Goal: Transaction & Acquisition: Download file/media

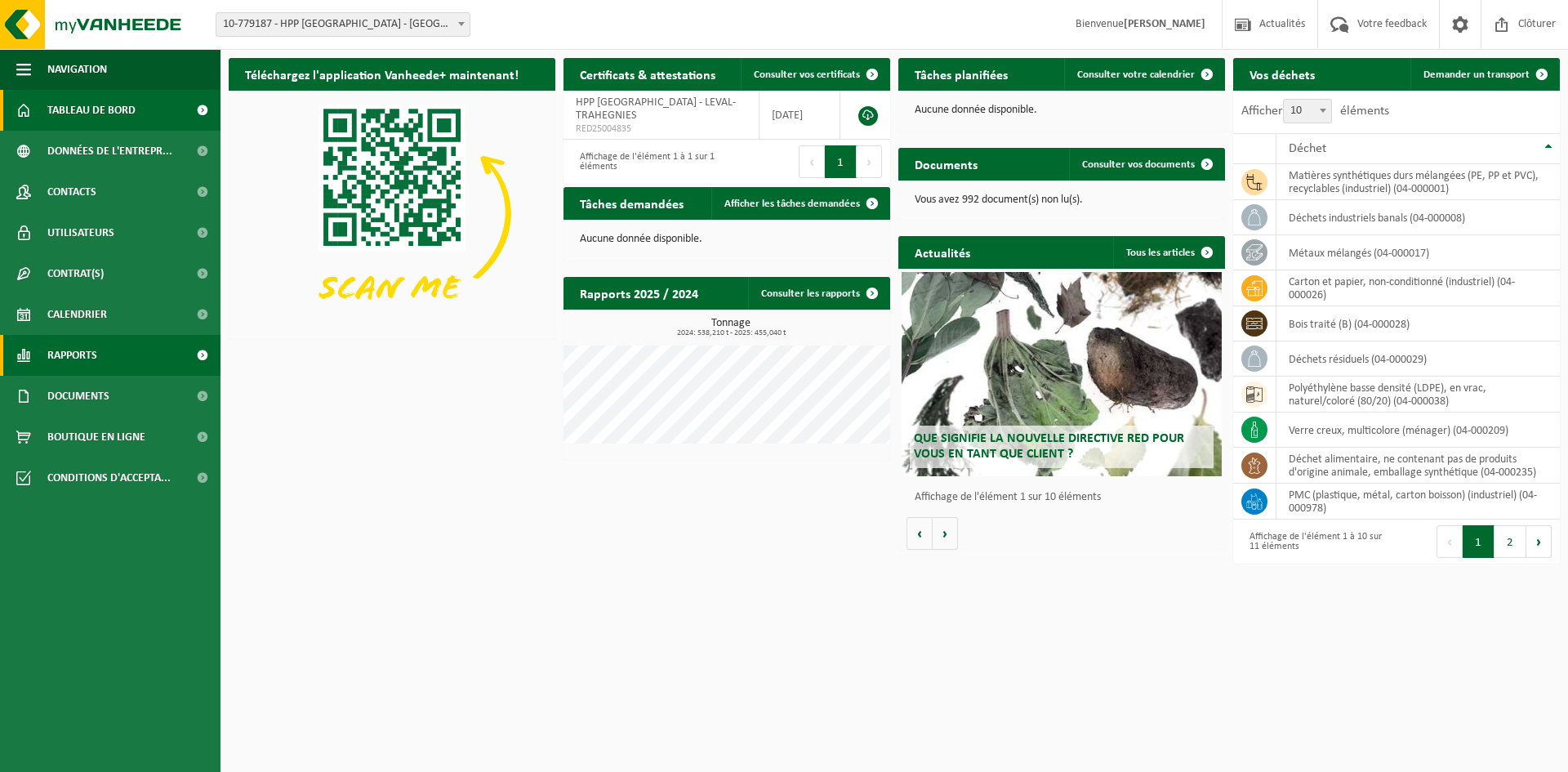
click at [83, 347] on span "Rapports" at bounding box center [72, 354] width 49 height 40
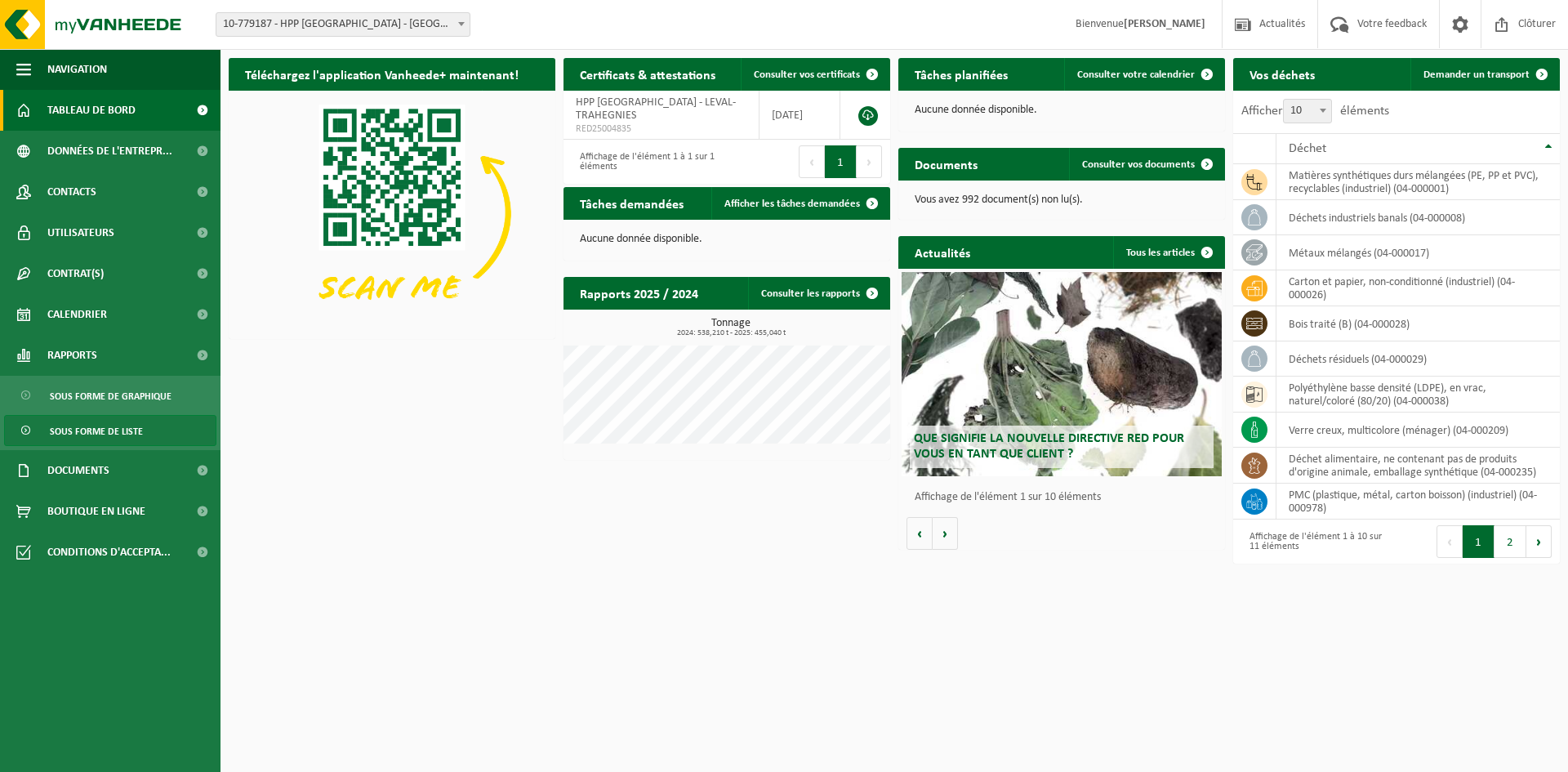
click at [112, 436] on span "Sous forme de liste" at bounding box center [96, 430] width 93 height 31
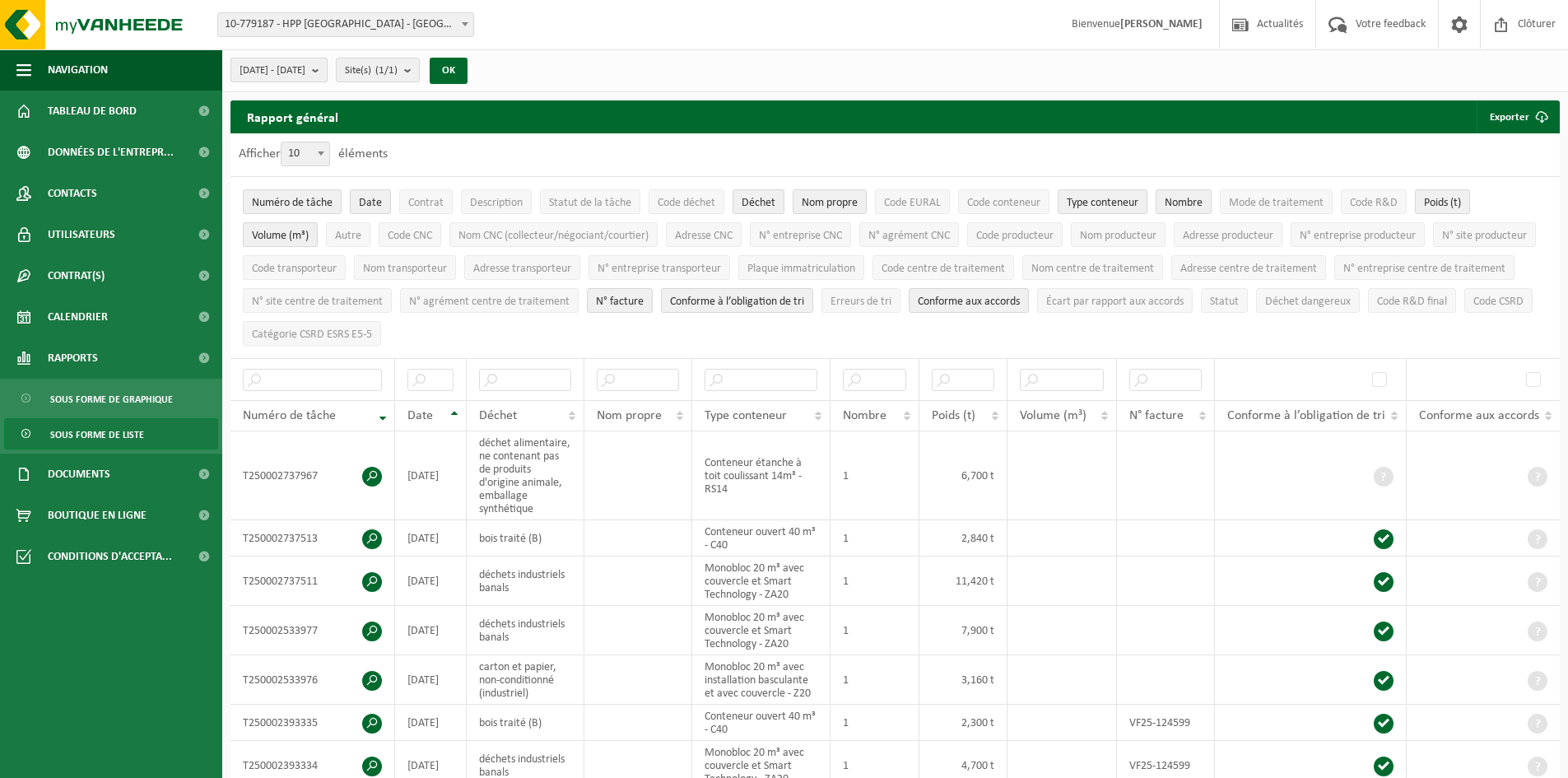
click at [327, 66] on b "submit" at bounding box center [319, 70] width 15 height 23
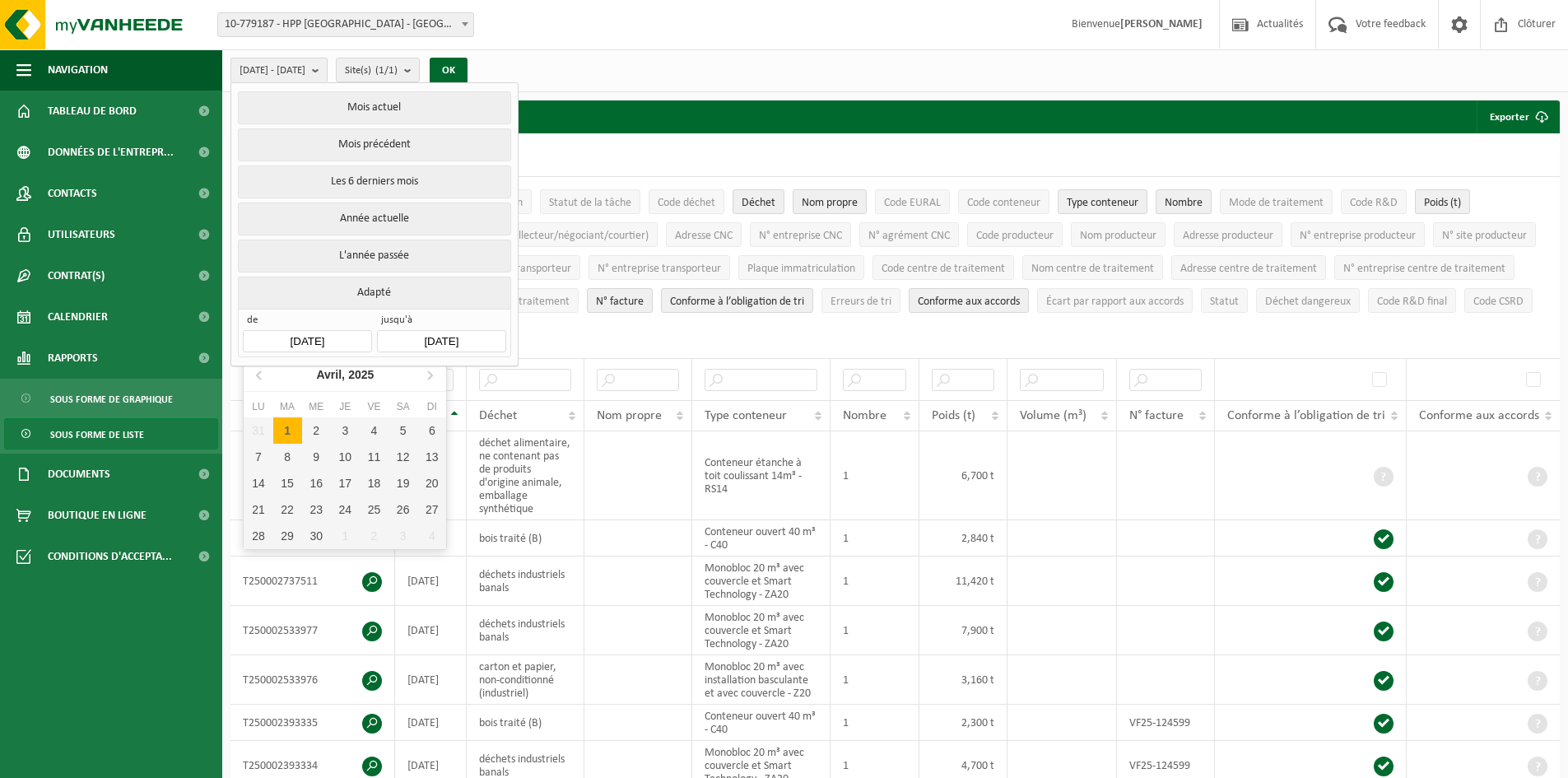
click at [345, 337] on input "2025-04-01" at bounding box center [306, 341] width 128 height 22
click at [260, 377] on icon at bounding box center [259, 375] width 4 height 8
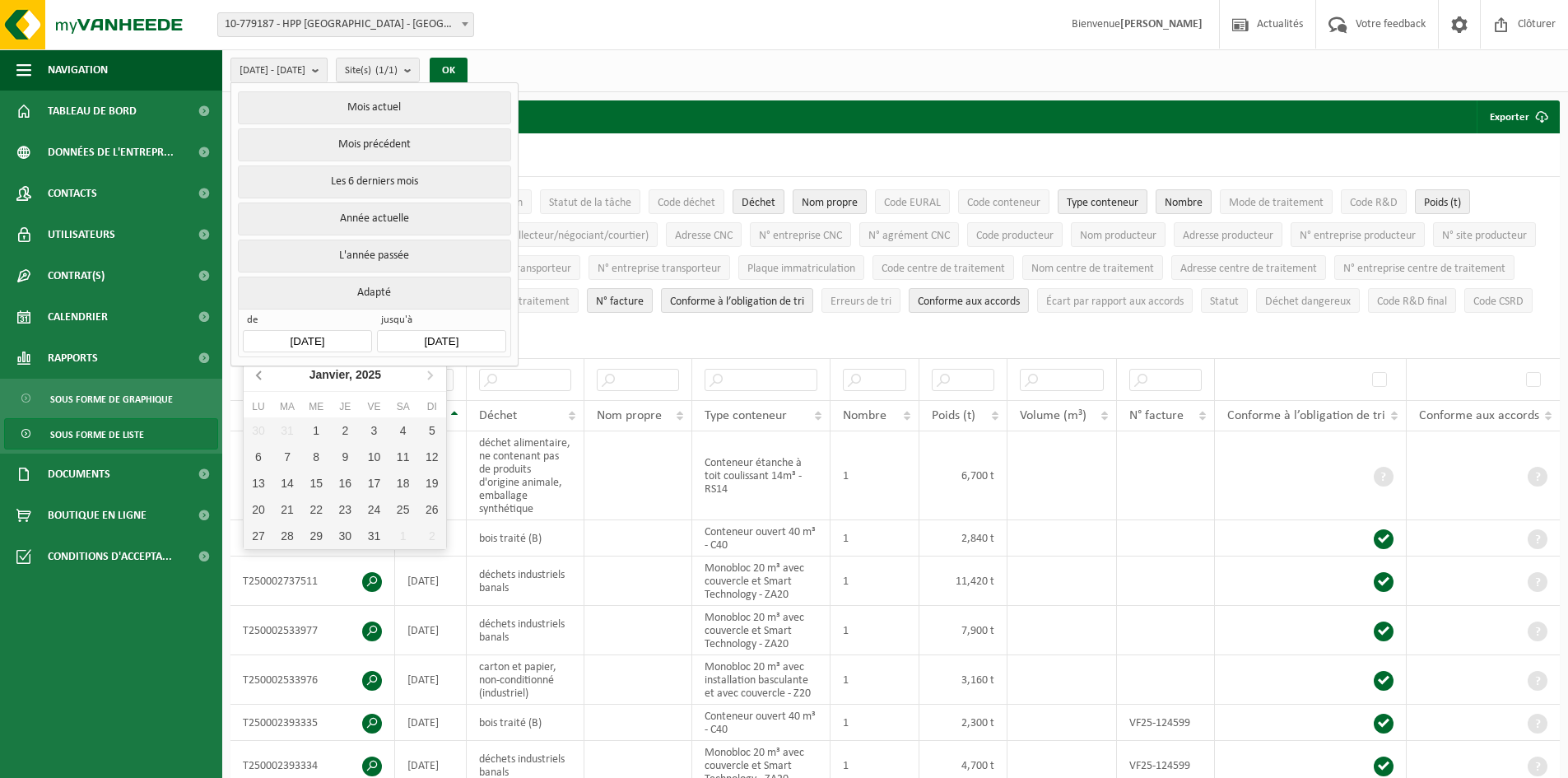
click at [260, 377] on icon at bounding box center [259, 375] width 4 height 8
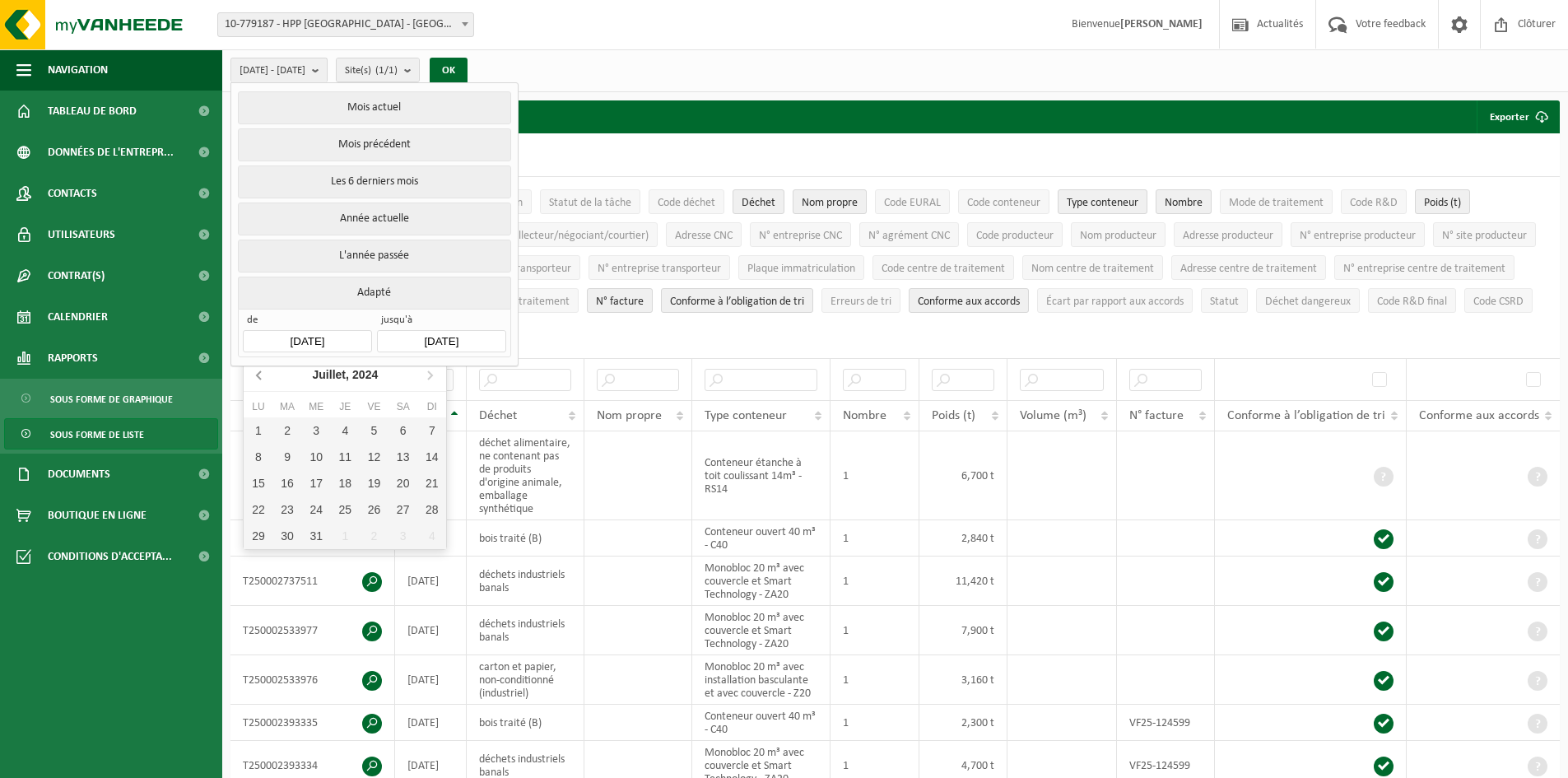
click at [260, 377] on icon at bounding box center [259, 375] width 4 height 8
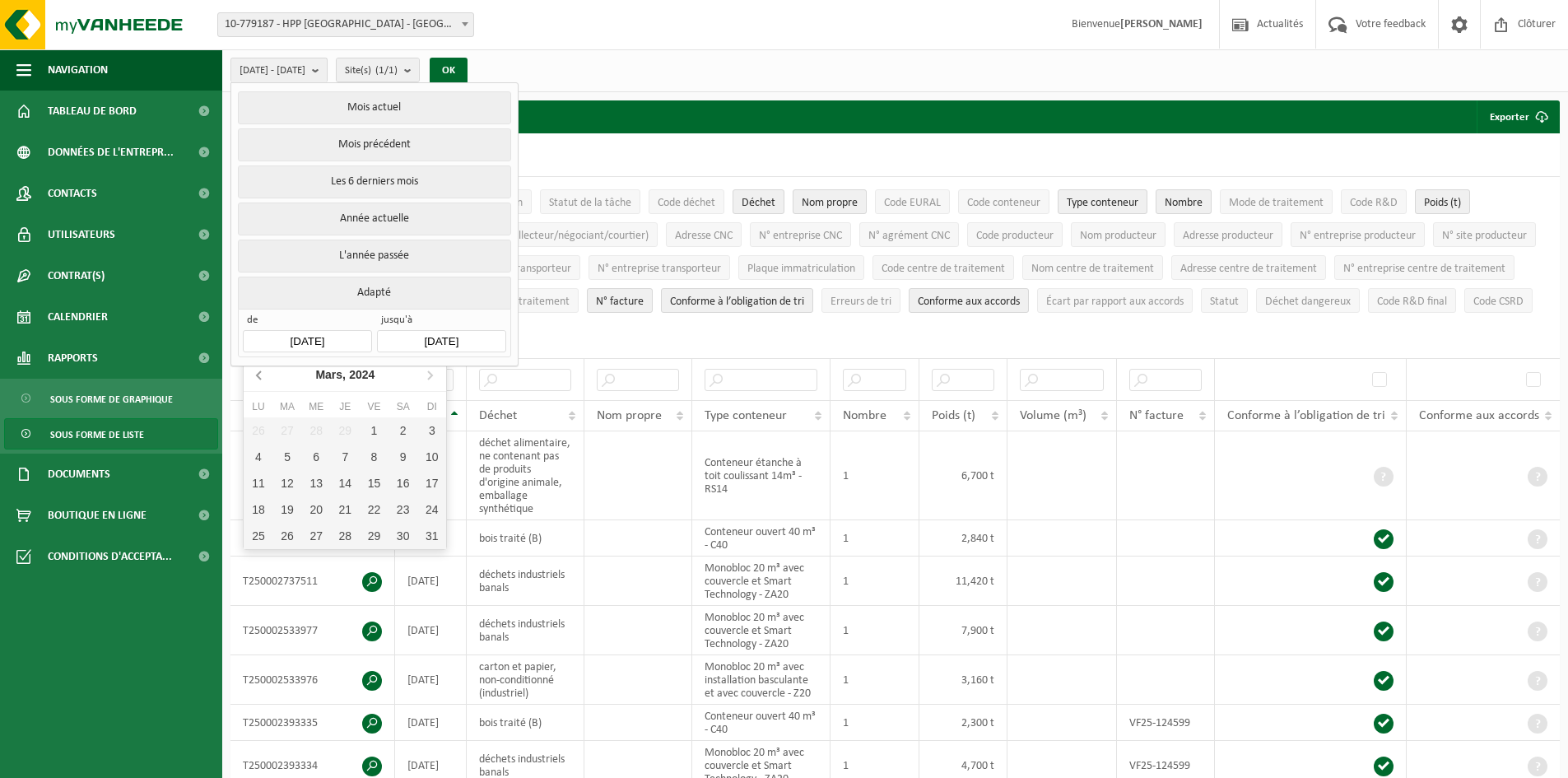
click at [260, 377] on icon at bounding box center [259, 375] width 4 height 8
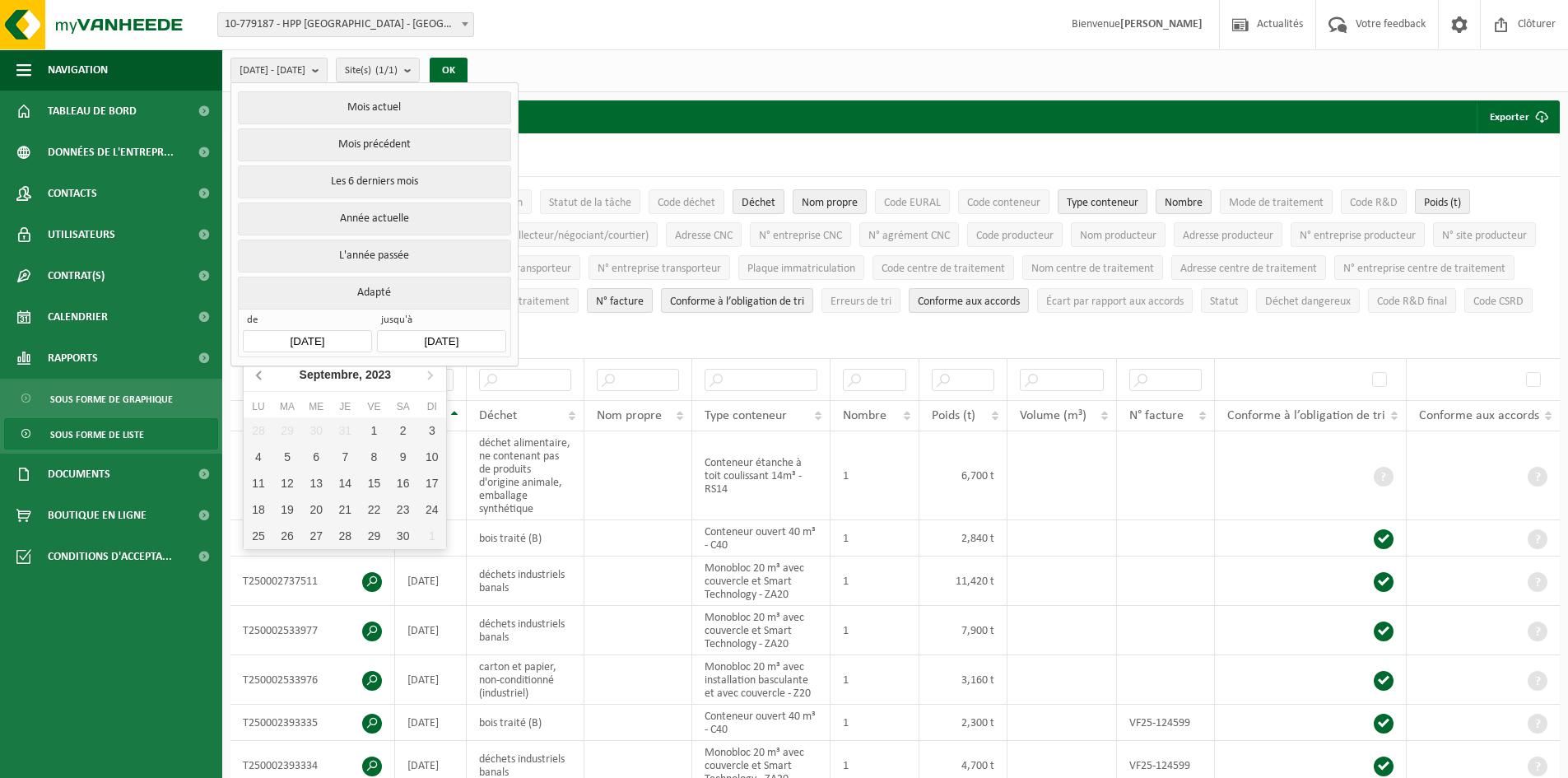
click at [260, 377] on icon at bounding box center [259, 375] width 4 height 8
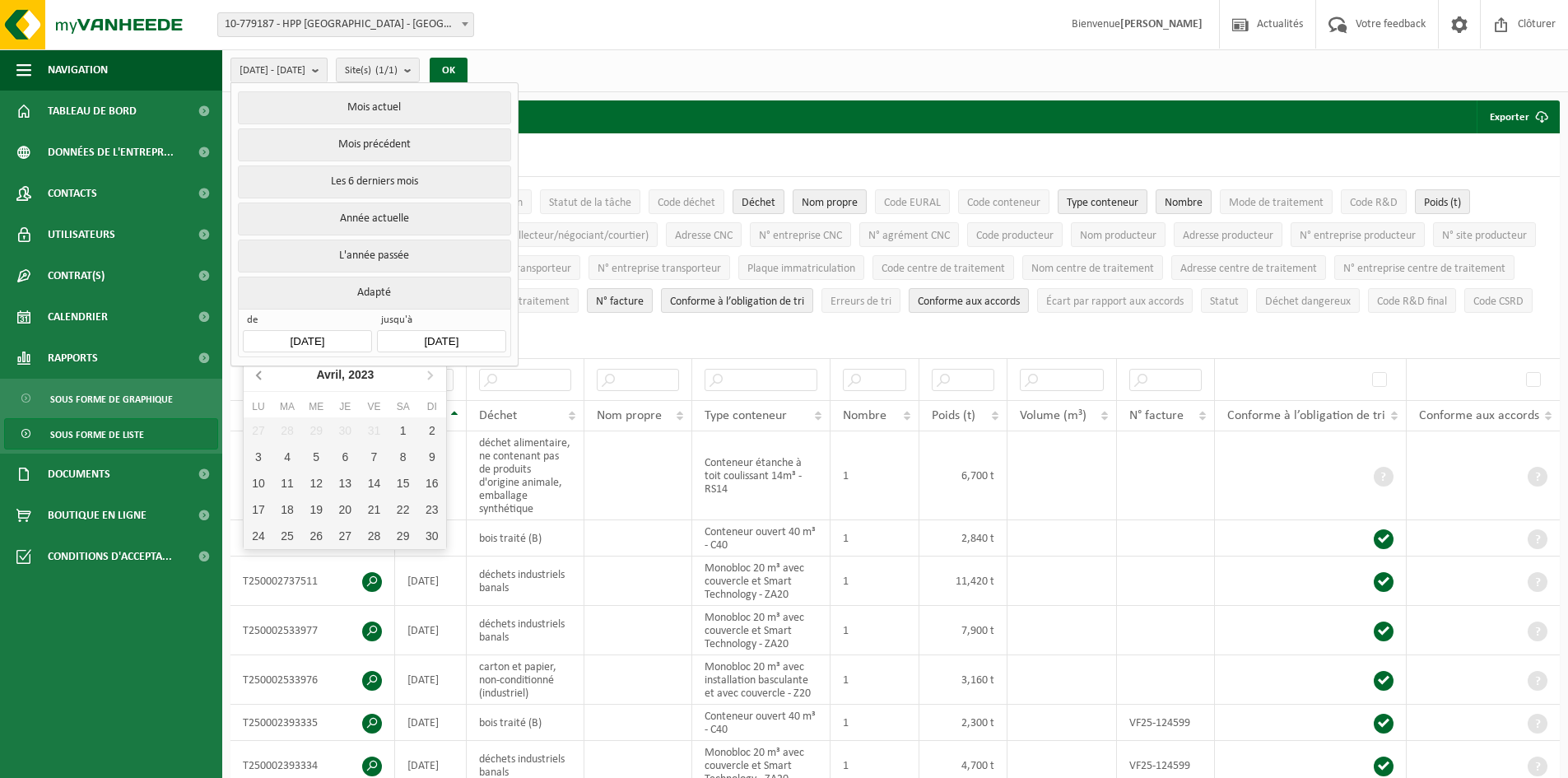
click at [260, 377] on icon at bounding box center [259, 375] width 4 height 8
click at [432, 432] on div "1" at bounding box center [432, 431] width 29 height 26
type input "2023-01-01"
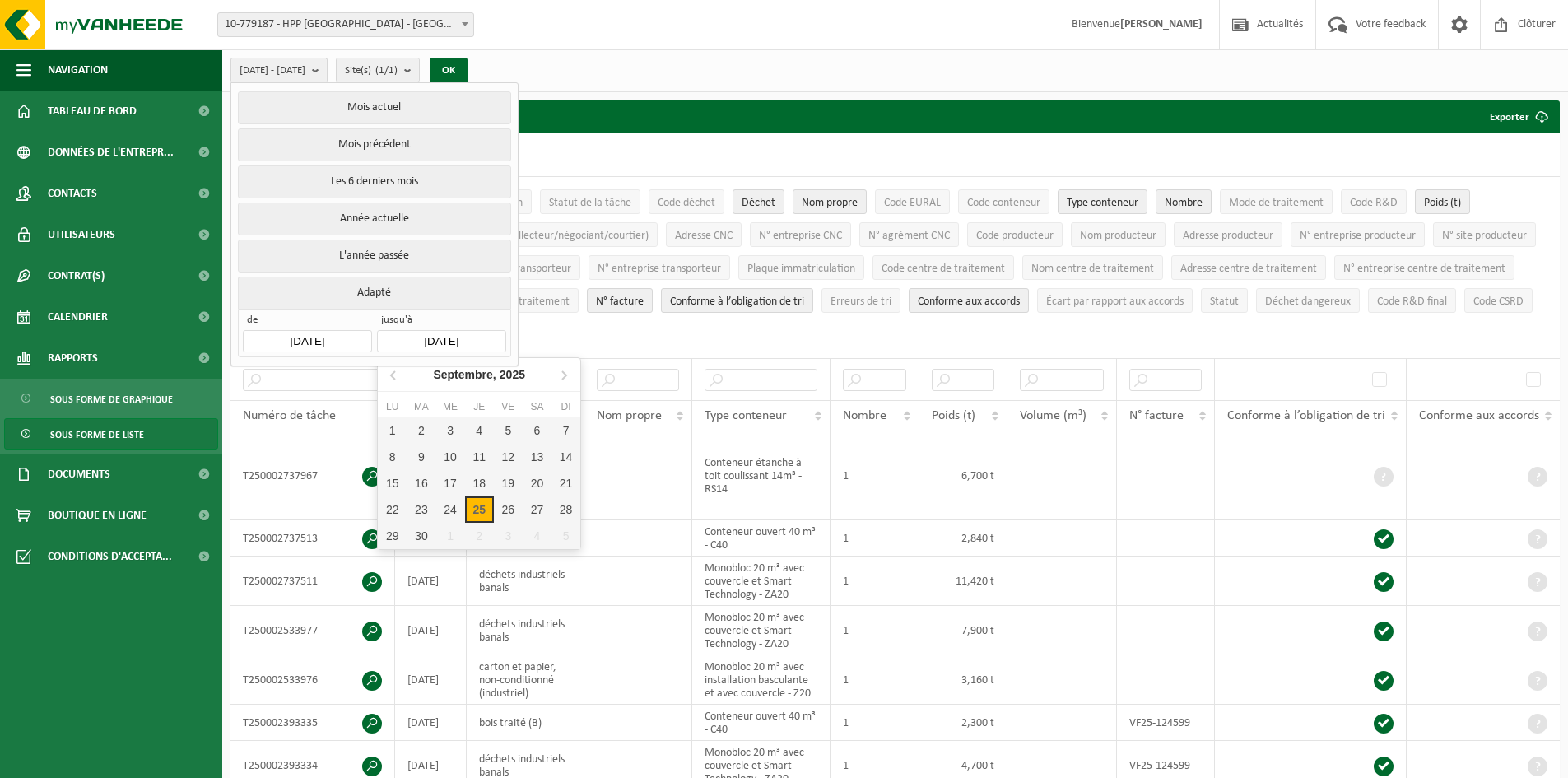
click at [456, 336] on input "2025-09-25" at bounding box center [441, 341] width 128 height 22
click at [397, 375] on icon at bounding box center [394, 374] width 26 height 26
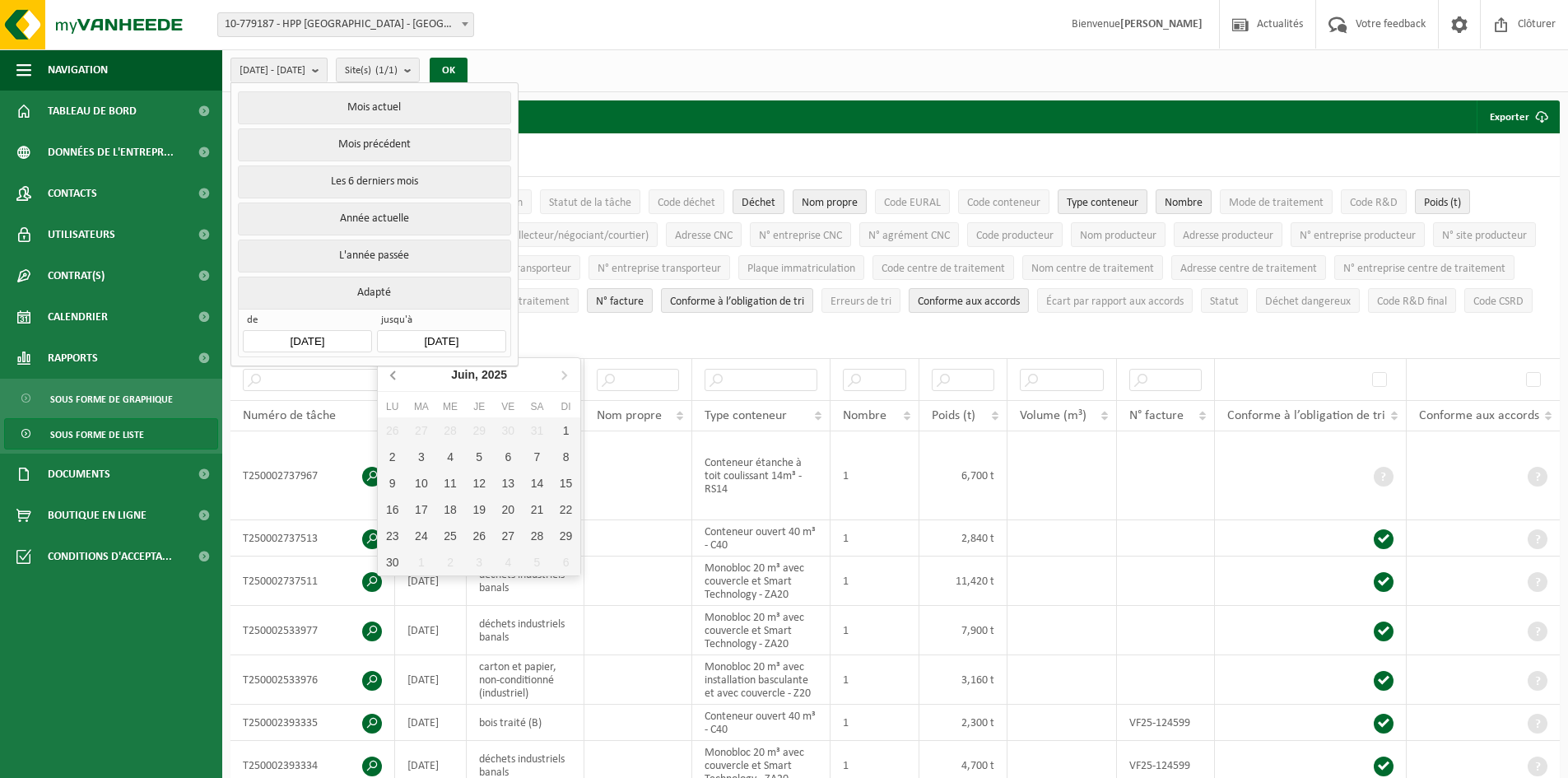
click at [397, 375] on icon at bounding box center [394, 374] width 26 height 26
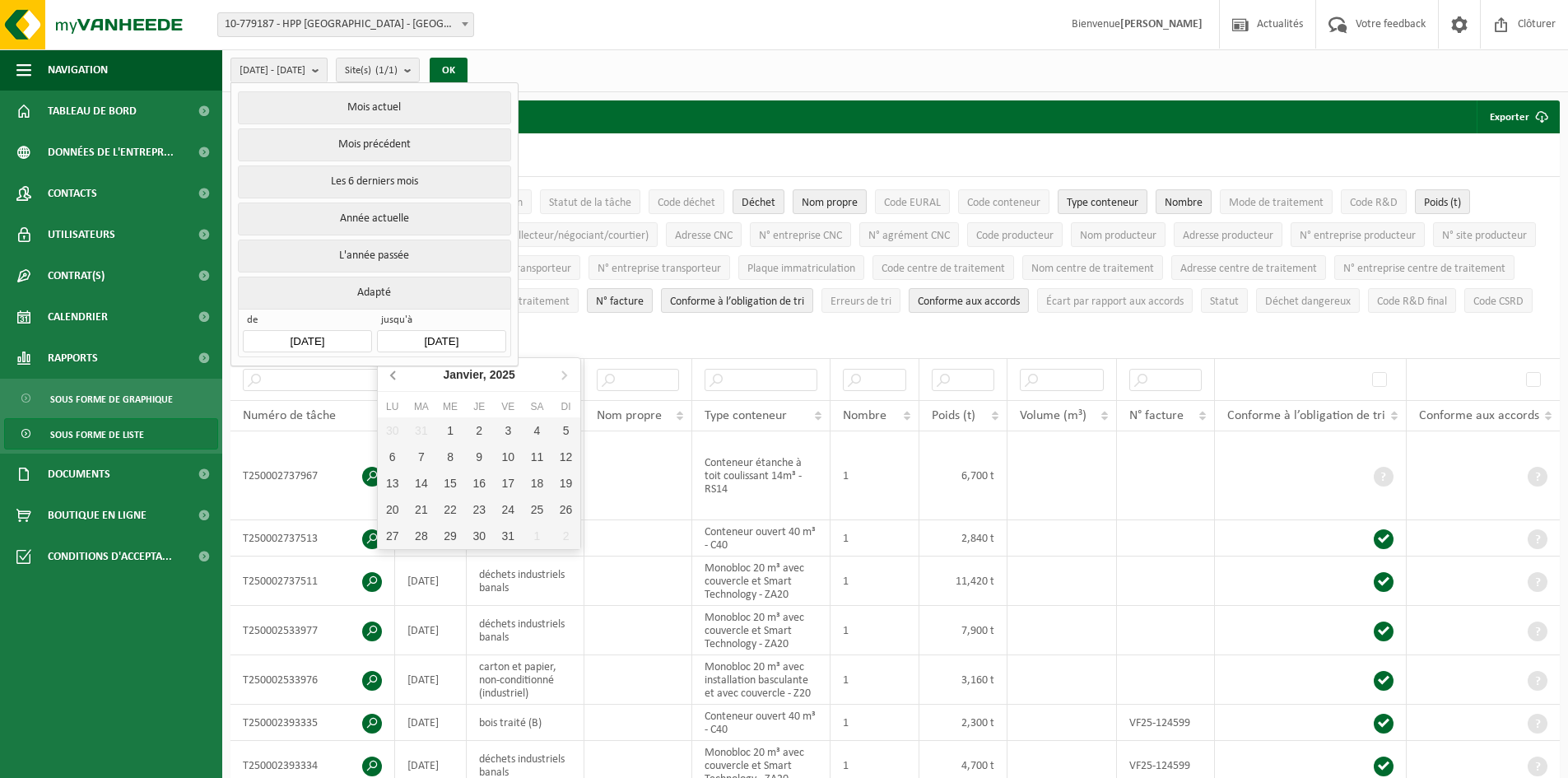
click at [397, 375] on icon at bounding box center [394, 374] width 26 height 26
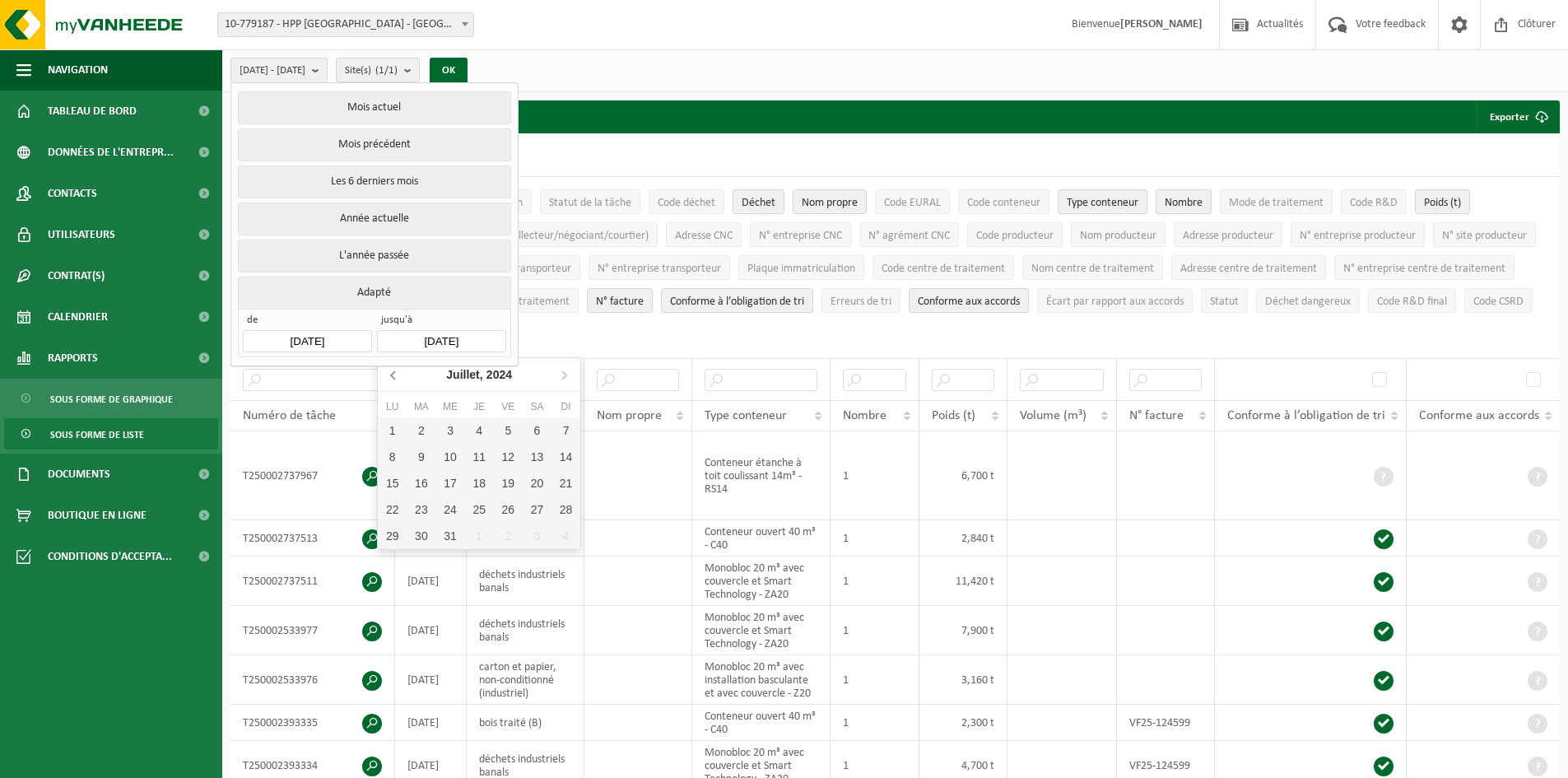
click at [397, 375] on icon at bounding box center [394, 374] width 26 height 26
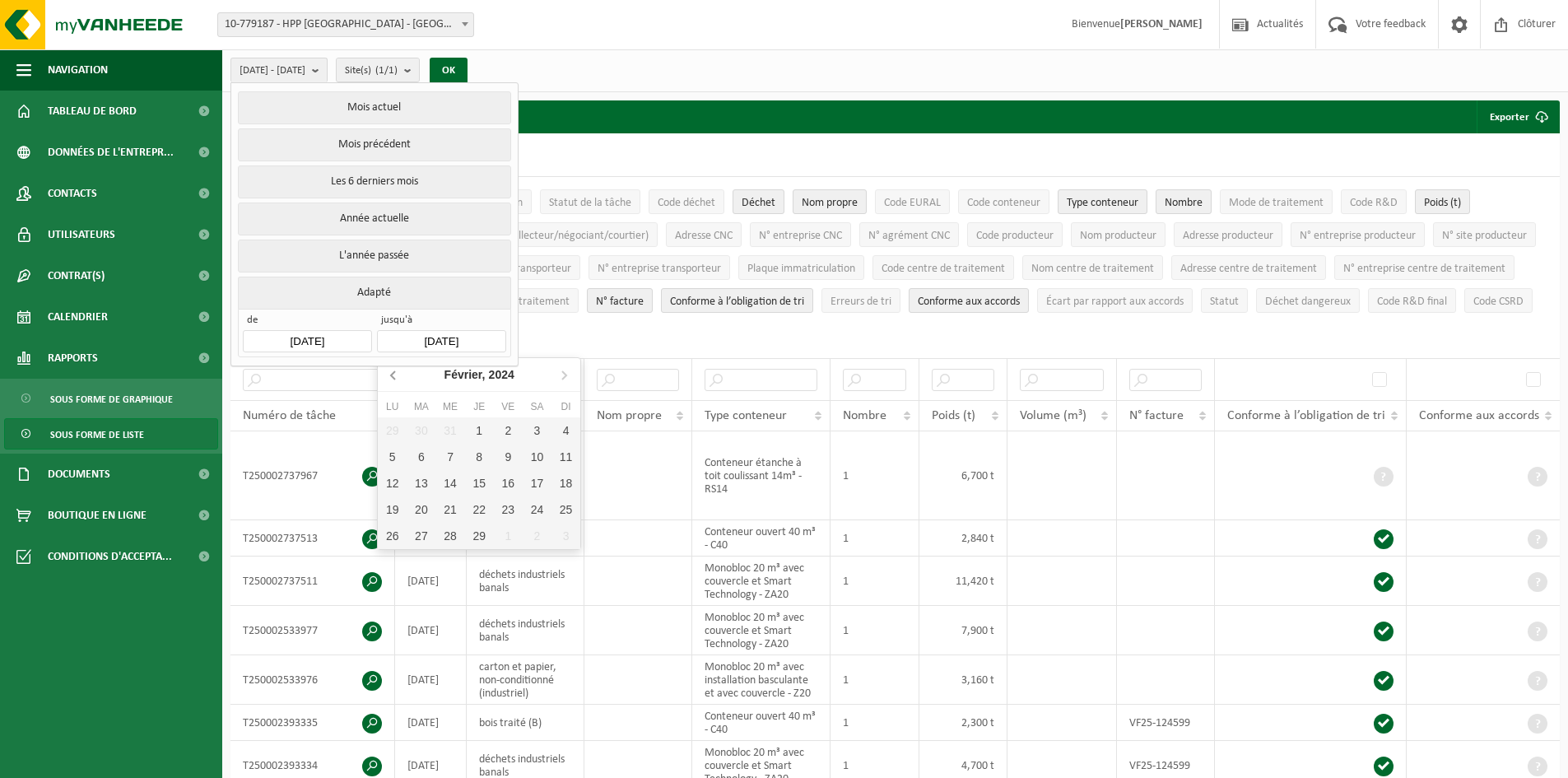
click at [397, 375] on icon at bounding box center [394, 374] width 26 height 26
click at [565, 535] on div "31" at bounding box center [565, 535] width 29 height 26
type input "2023-12-31"
type input "2023-01-01"
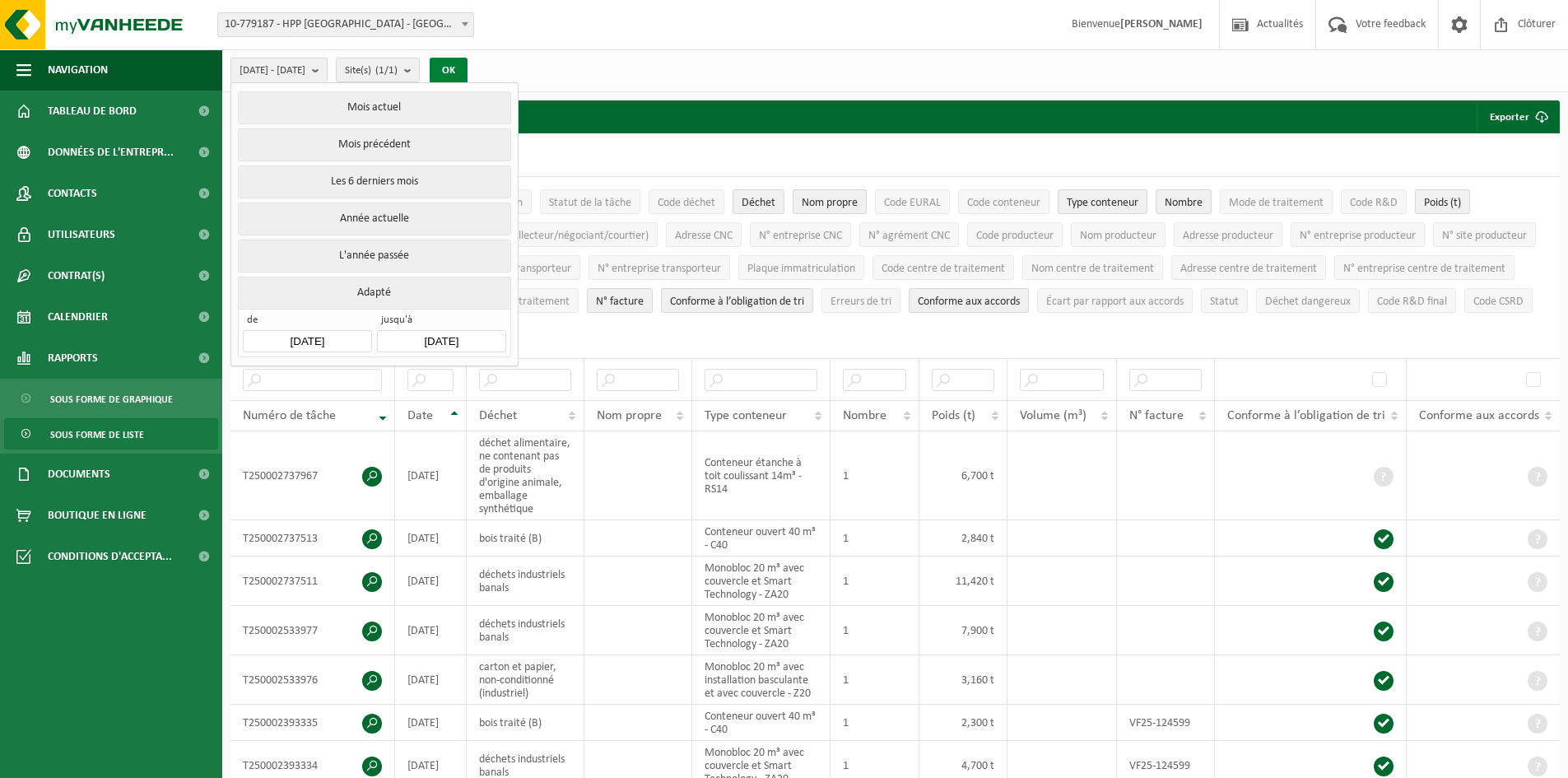
click at [468, 70] on button "OK" at bounding box center [449, 71] width 38 height 26
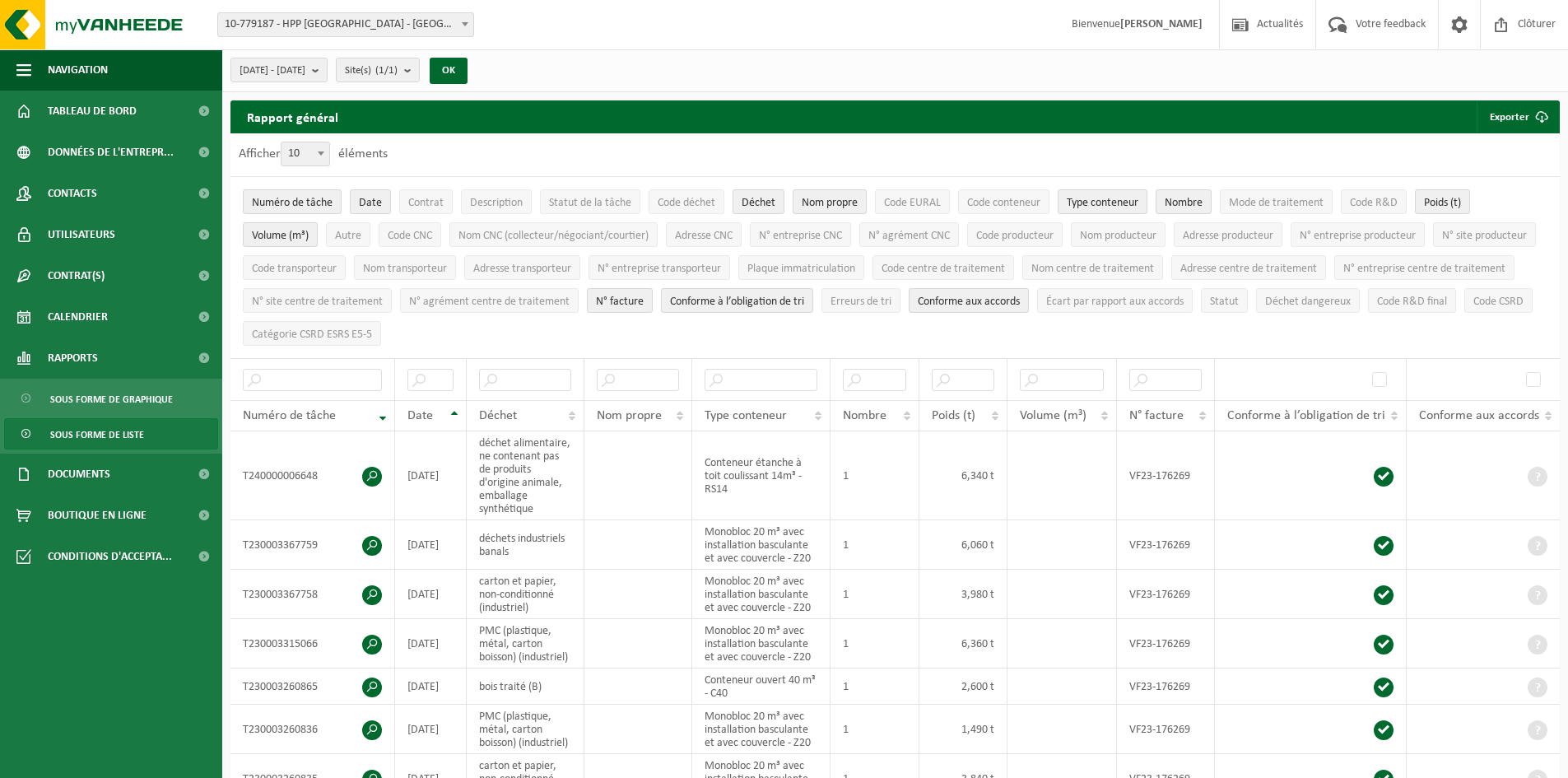
click at [471, 31] on span at bounding box center [465, 24] width 17 height 22
click at [769, 202] on span "Déchet" at bounding box center [759, 203] width 34 height 12
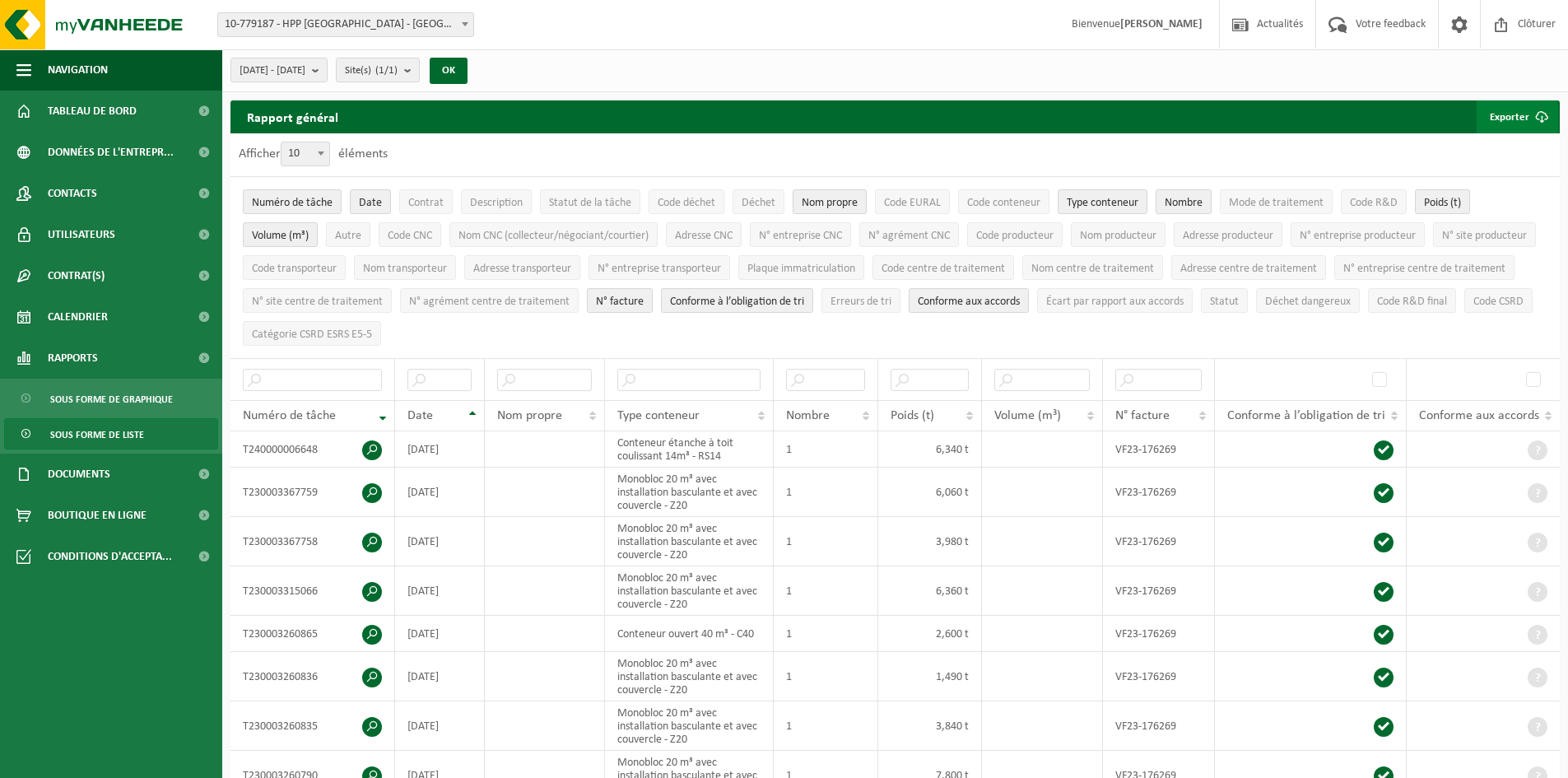
click at [1501, 116] on button "Exporter" at bounding box center [1518, 116] width 82 height 33
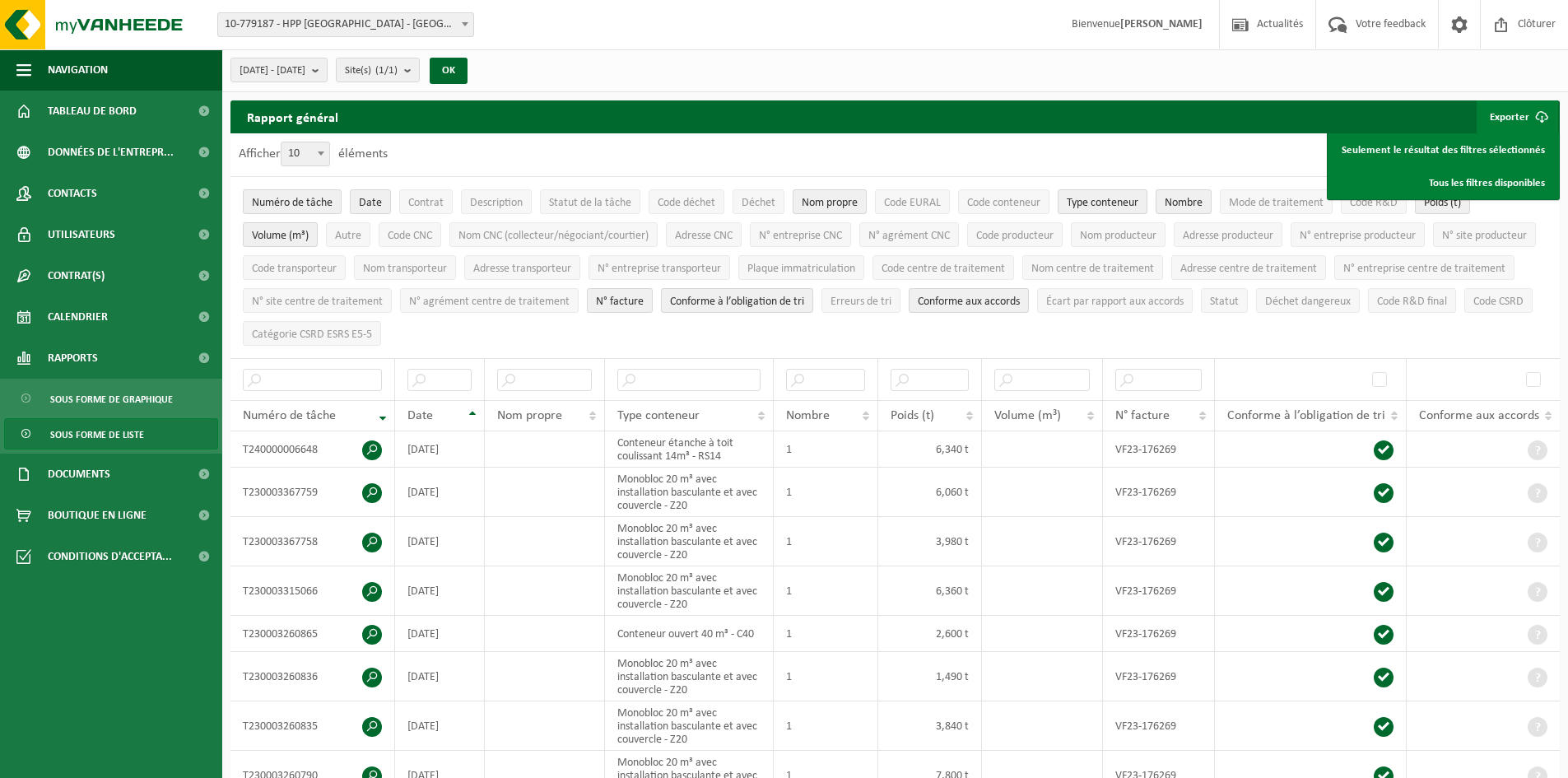
click at [1438, 107] on div "Rapport général Exporter Seulement le résultat des filtres sélectionnés Tous le…" at bounding box center [895, 116] width 1329 height 33
click at [1447, 179] on link "Tous les filtres disponibles" at bounding box center [1443, 182] width 228 height 33
click at [1483, 267] on ul "Numéro de tâche Date Contrat Description Statut de la tâche Code déchet Déchet …" at bounding box center [895, 268] width 1329 height 181
click at [1258, 203] on span "Mode de traitement" at bounding box center [1275, 203] width 95 height 12
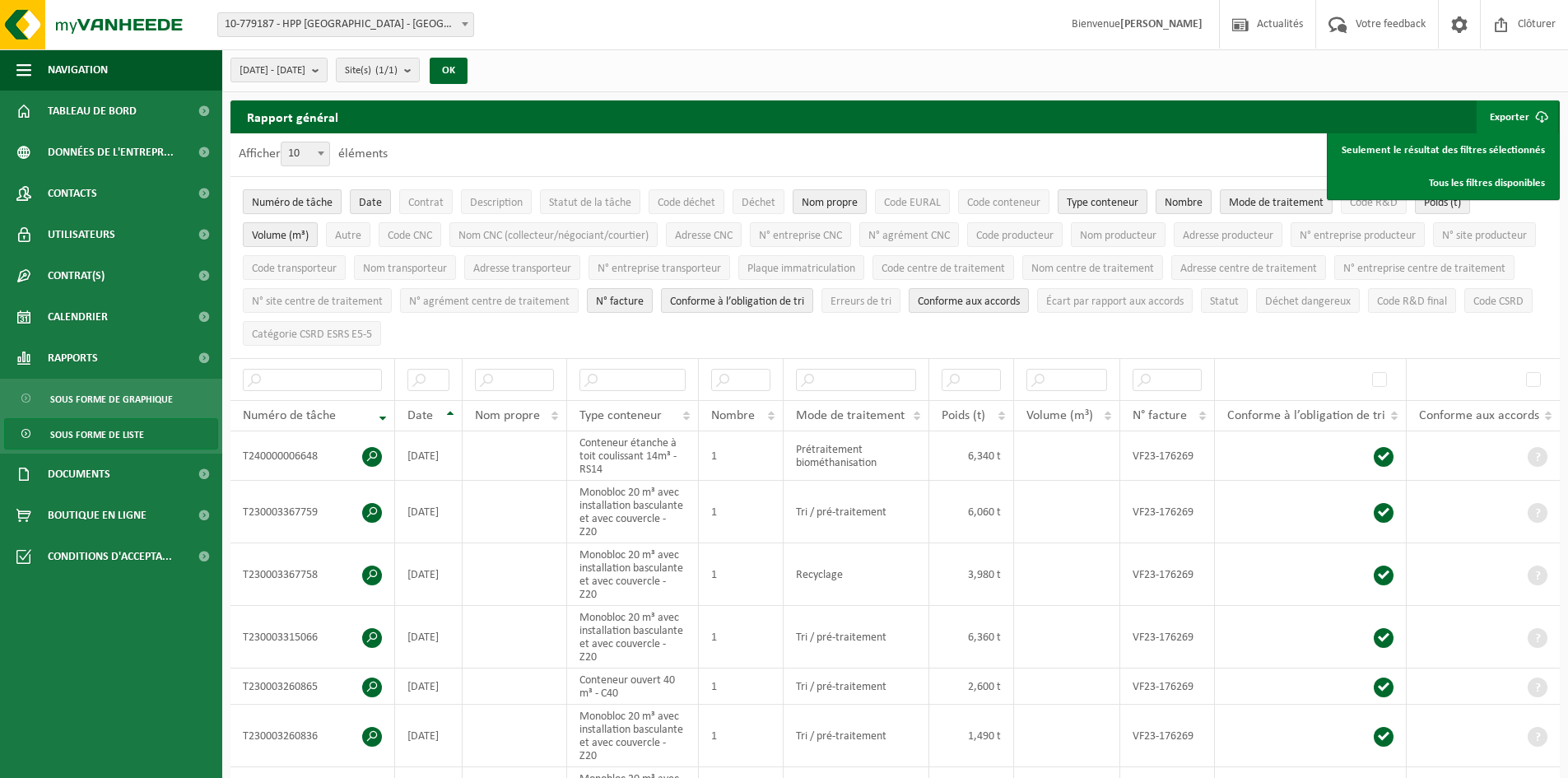
click at [308, 204] on span "Numéro de tâche" at bounding box center [292, 203] width 81 height 12
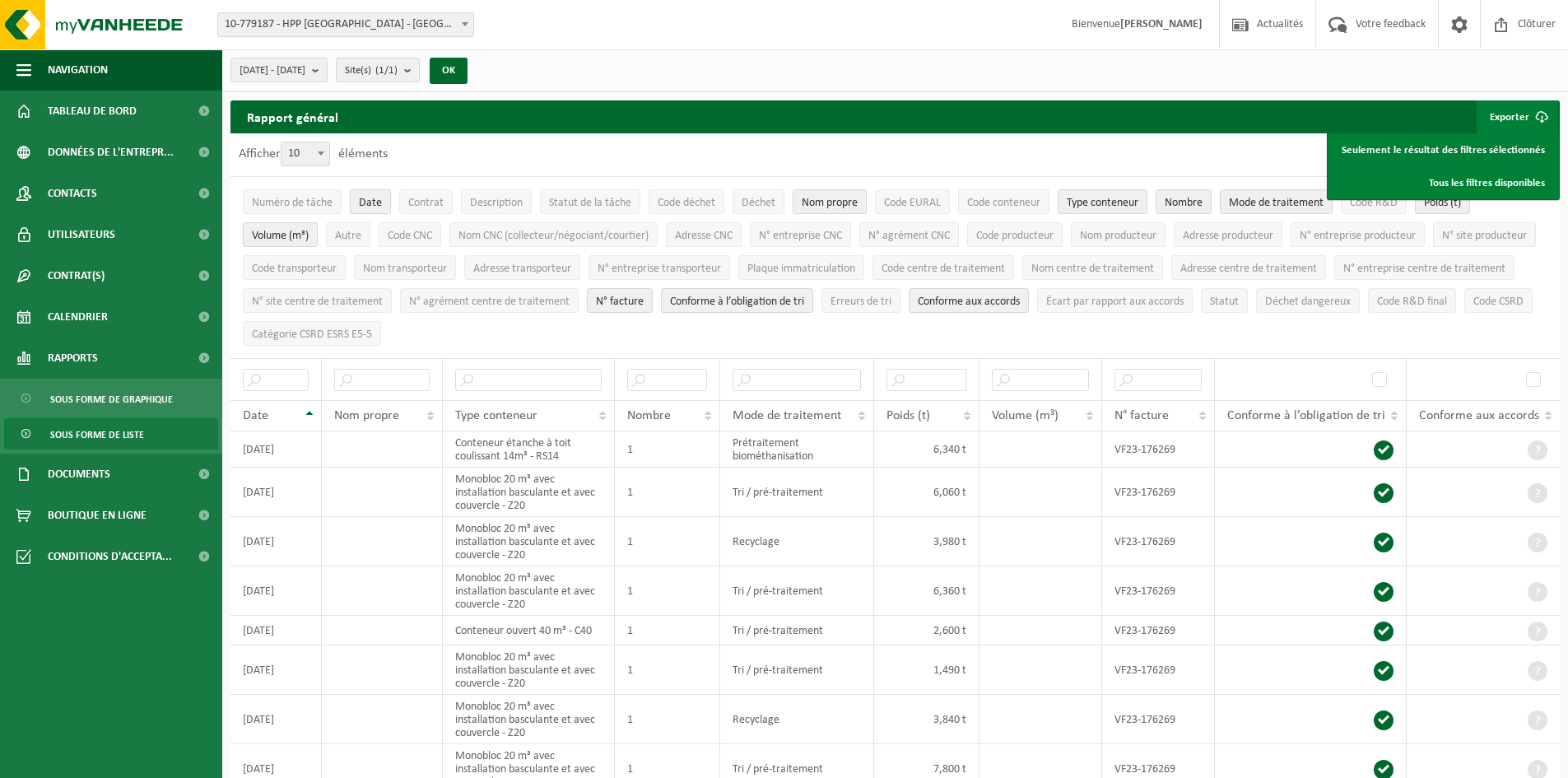
click at [372, 203] on span "Date" at bounding box center [370, 203] width 23 height 12
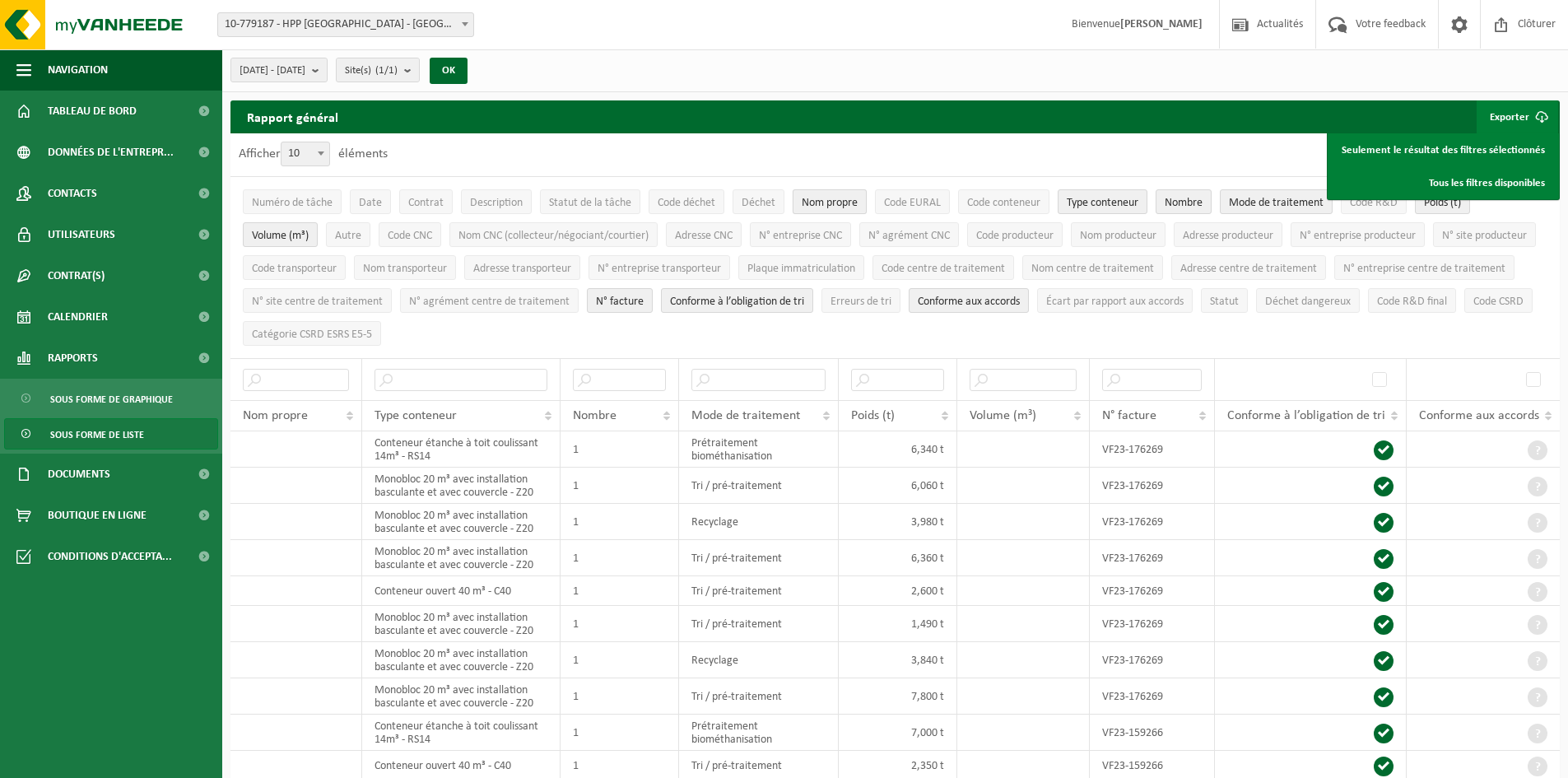
click at [847, 200] on span "Nom propre" at bounding box center [830, 203] width 56 height 12
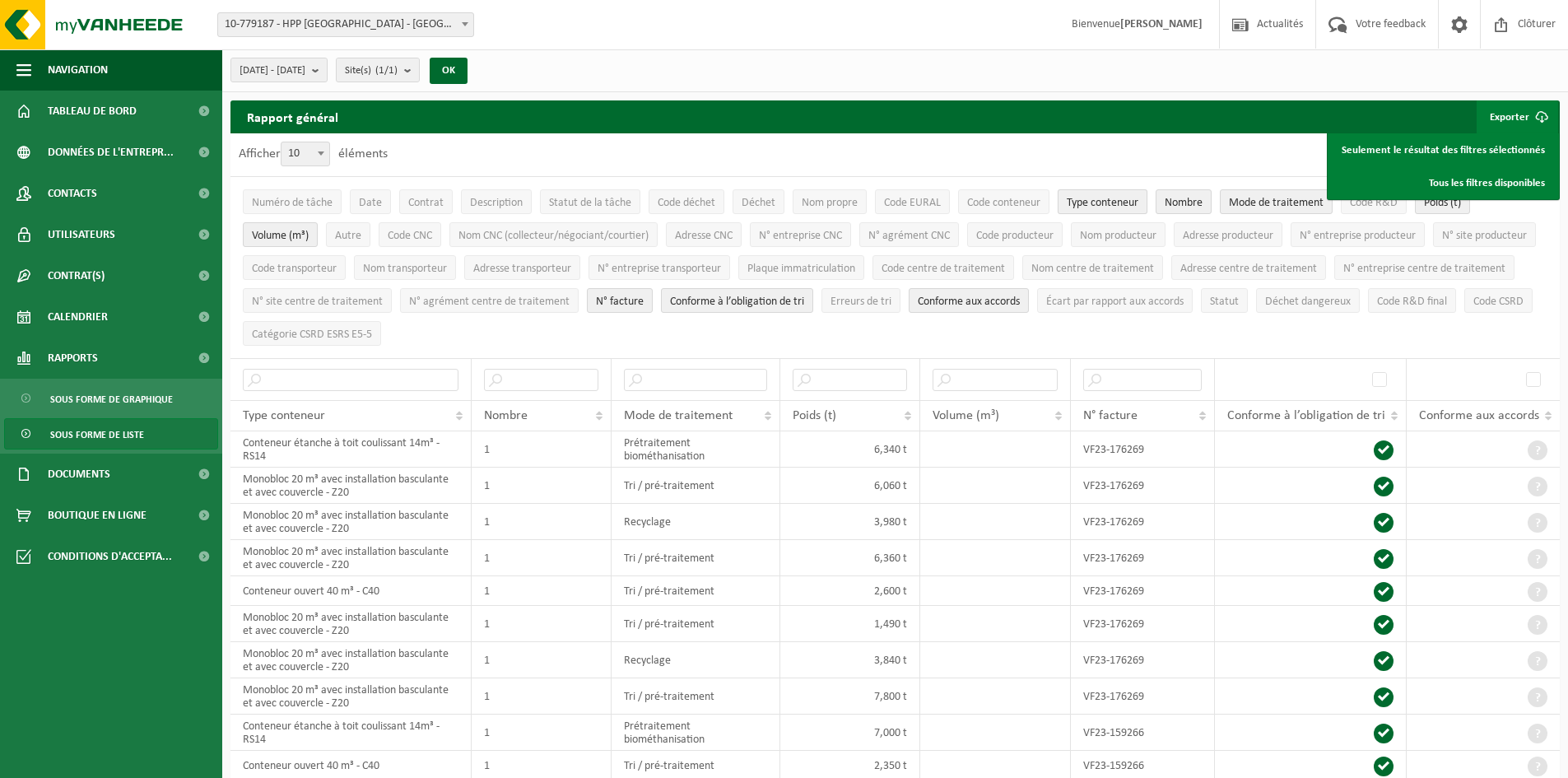
click at [1098, 202] on span "Type conteneur" at bounding box center [1102, 203] width 72 height 12
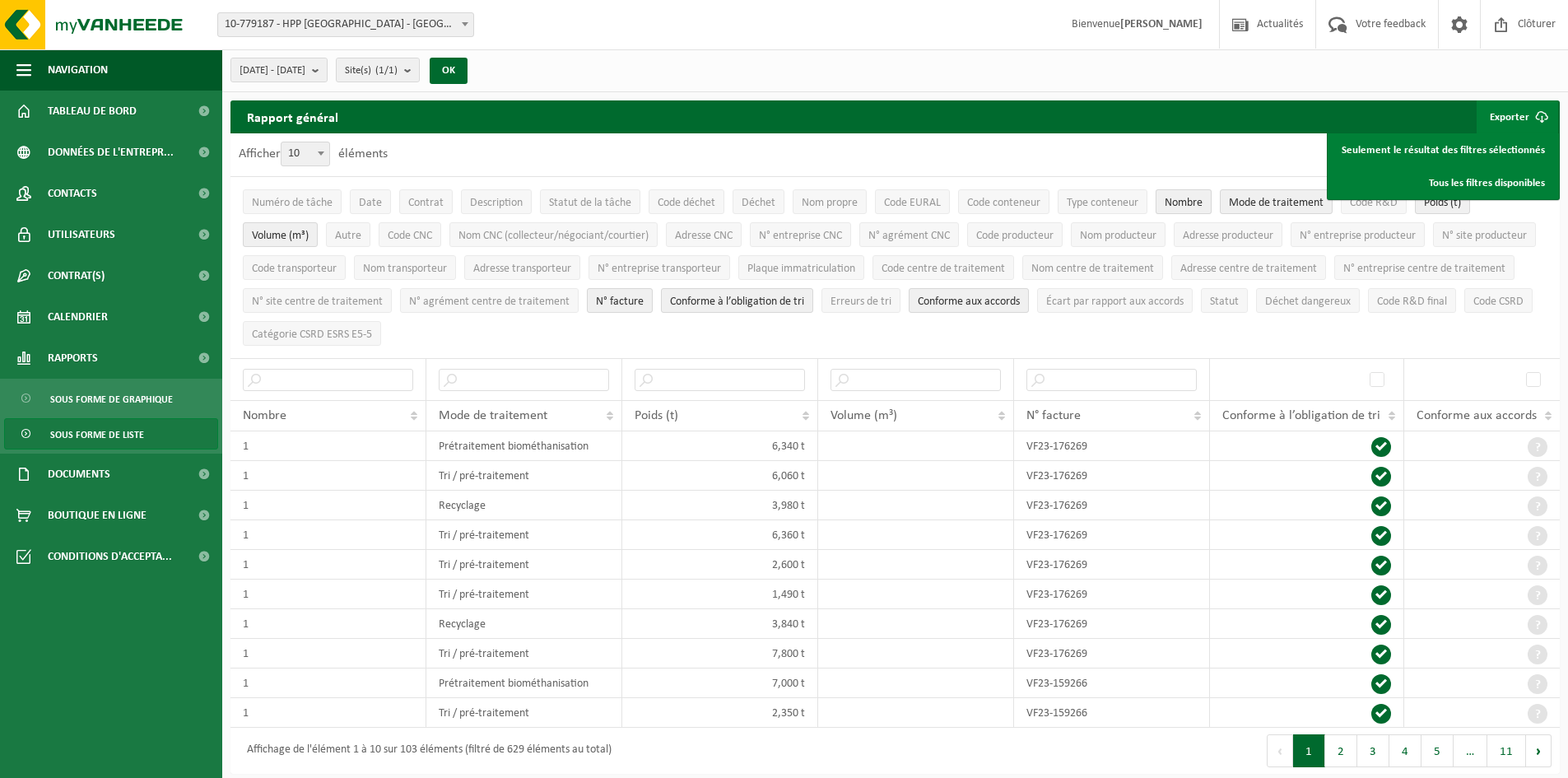
click at [1174, 197] on span "Nombre" at bounding box center [1184, 203] width 38 height 12
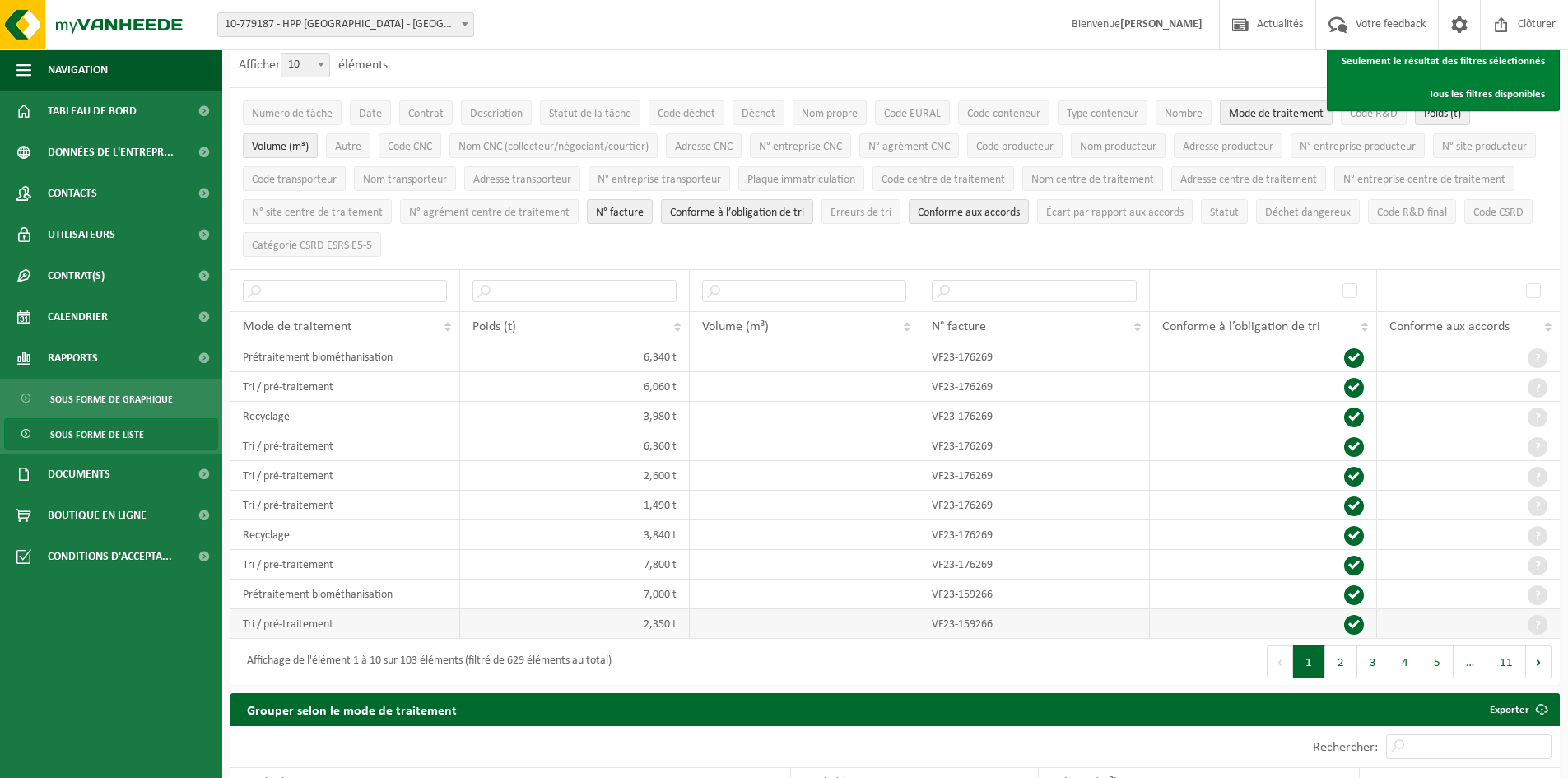
scroll to position [83, 0]
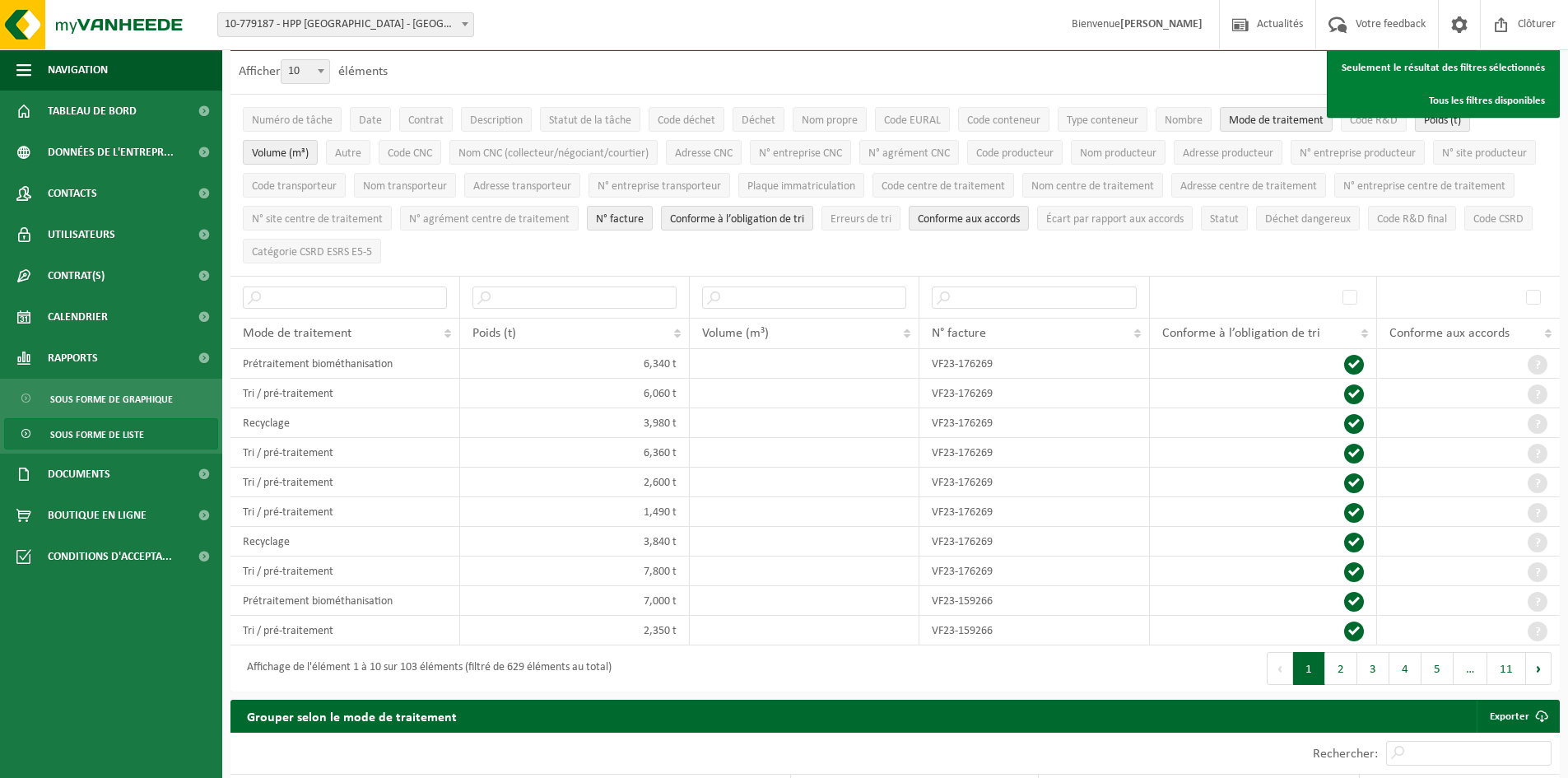
click at [1451, 127] on button "Poids (t)" at bounding box center [1442, 119] width 55 height 25
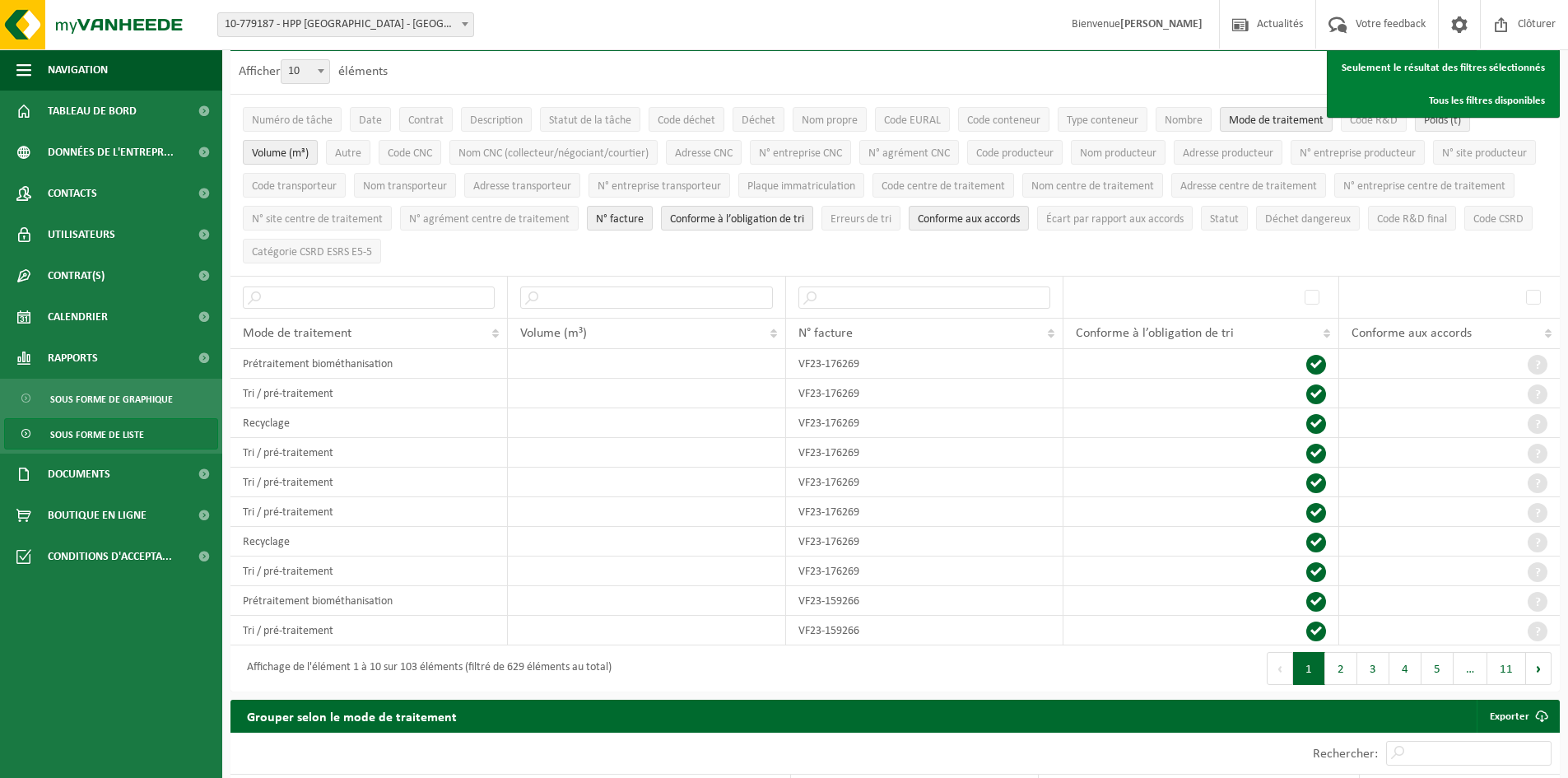
click at [1451, 127] on button "Poids (t)" at bounding box center [1442, 119] width 55 height 25
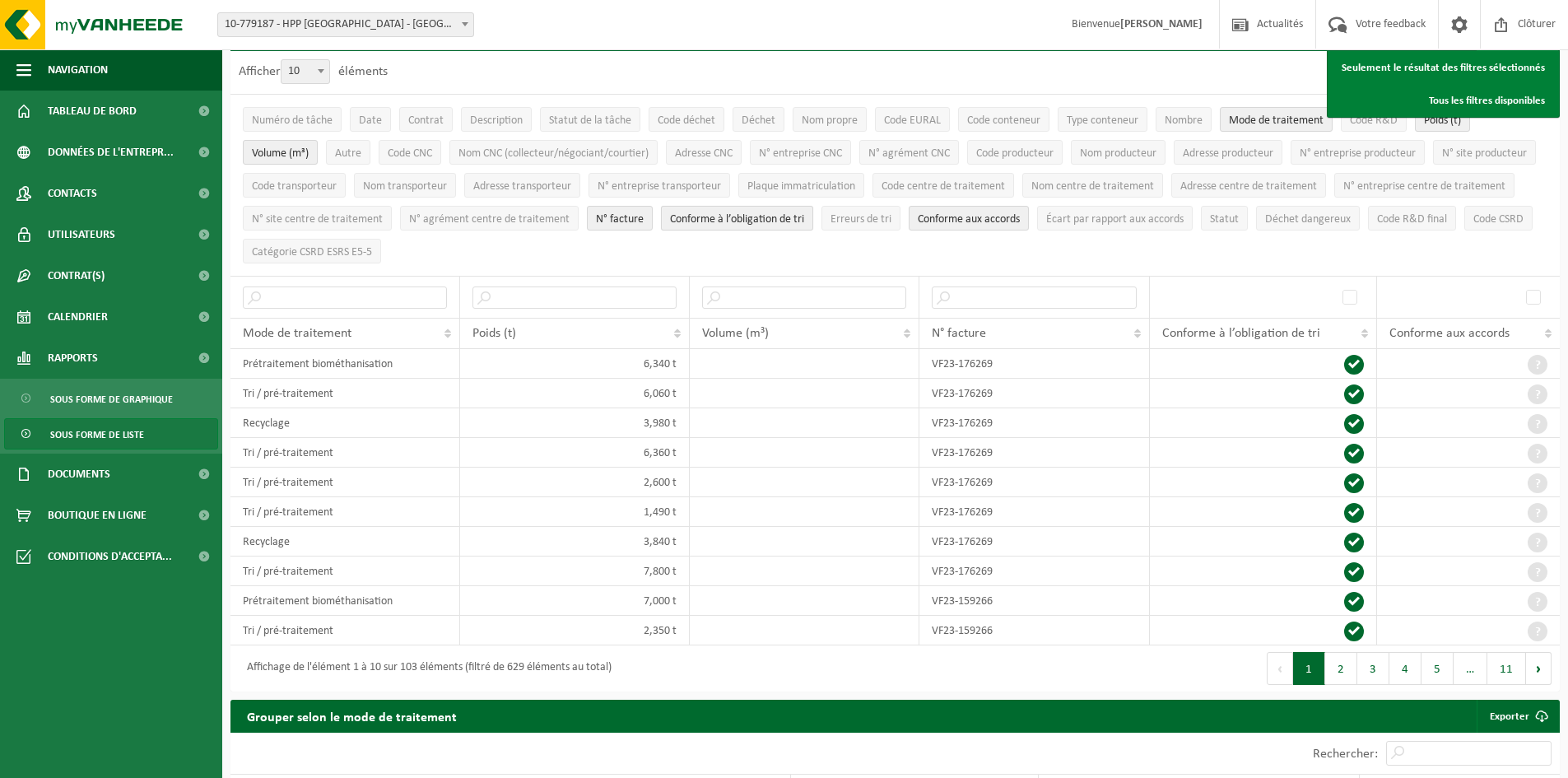
click at [804, 220] on span "Conforme à l’obligation de tri" at bounding box center [737, 219] width 134 height 12
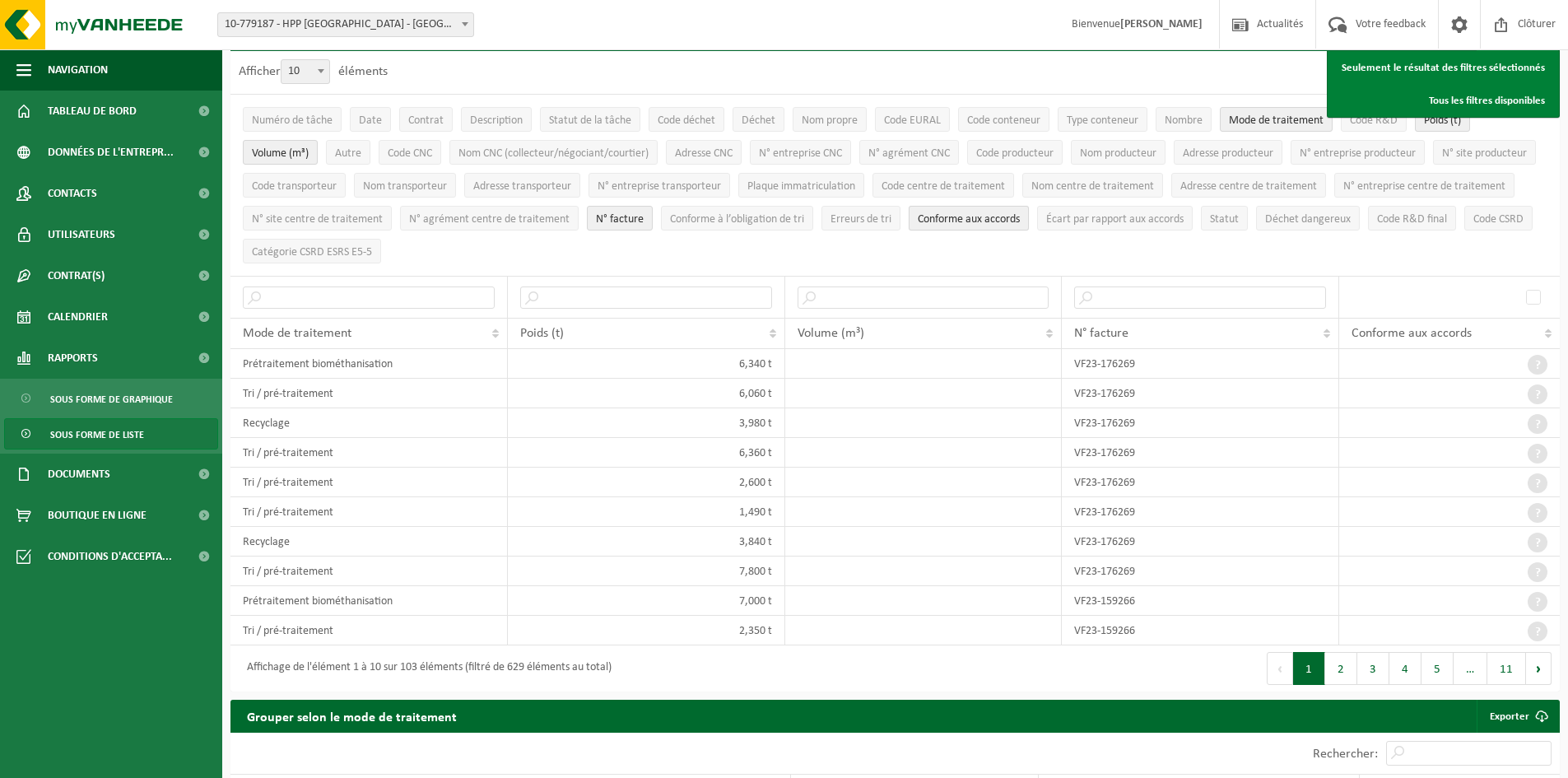
click at [1020, 213] on span "Conforme aux accords" at bounding box center [969, 219] width 102 height 12
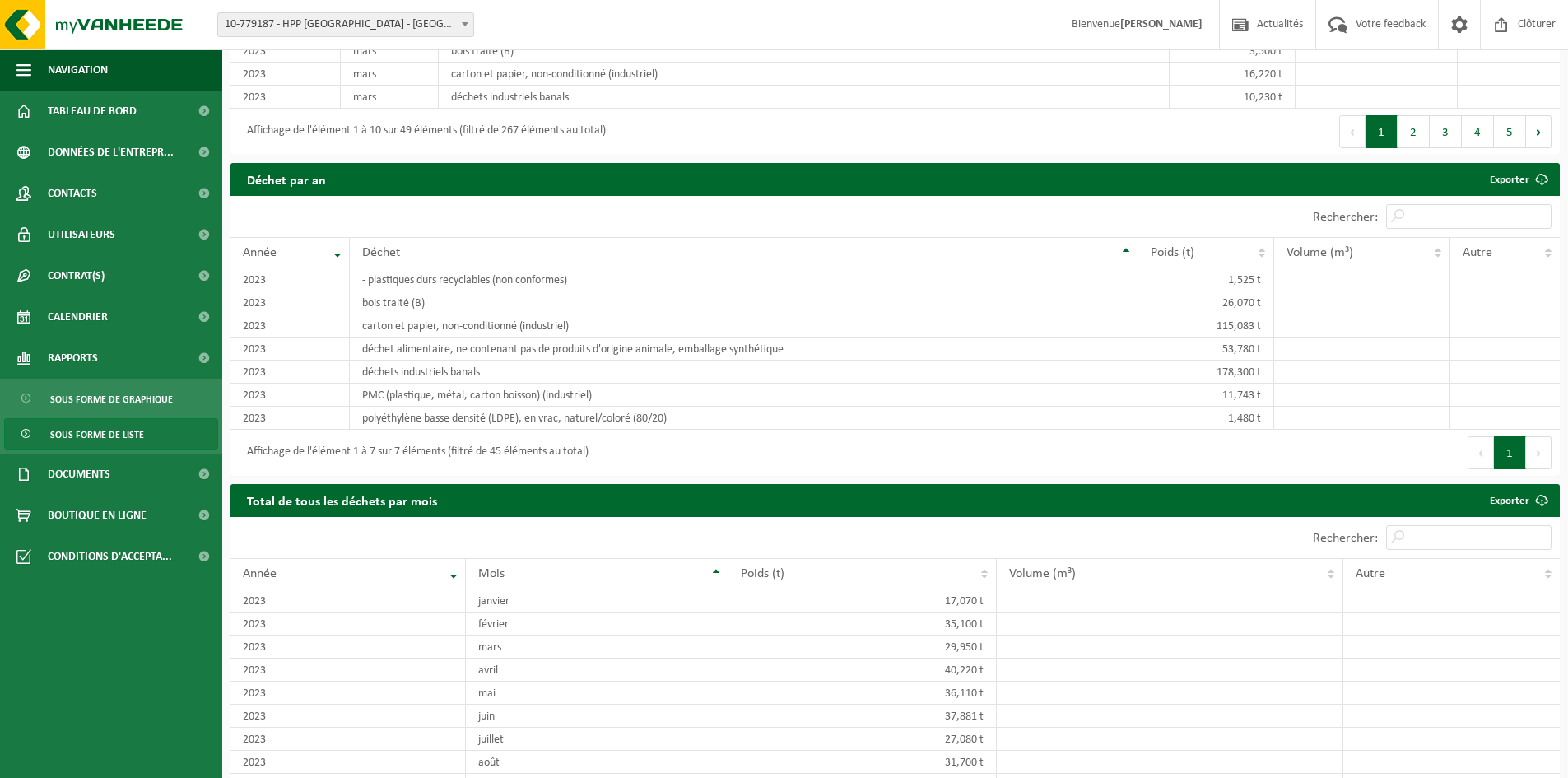
scroll to position [1263, 0]
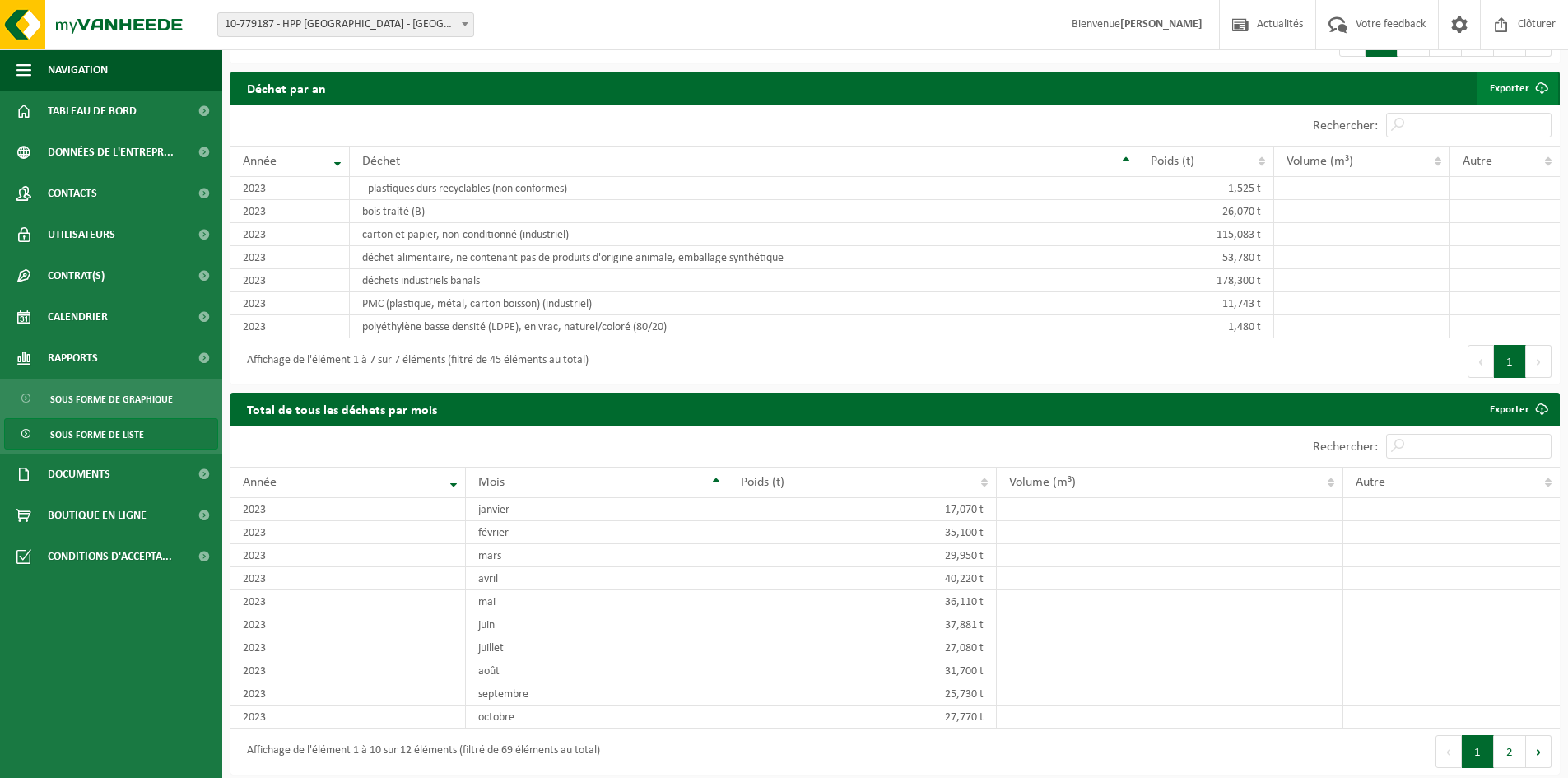
click at [1499, 88] on link "Exporter" at bounding box center [1518, 88] width 82 height 33
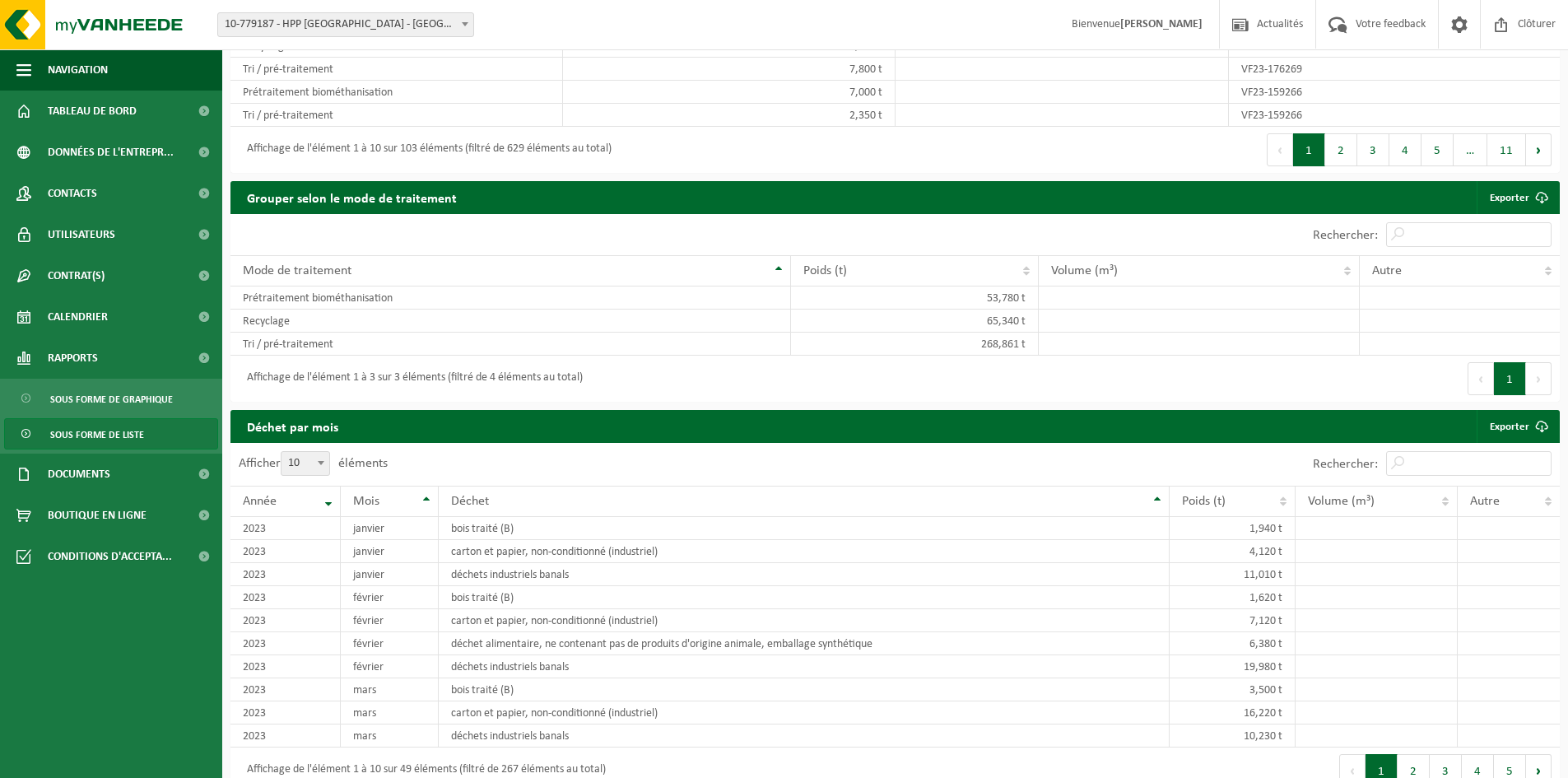
scroll to position [522, 0]
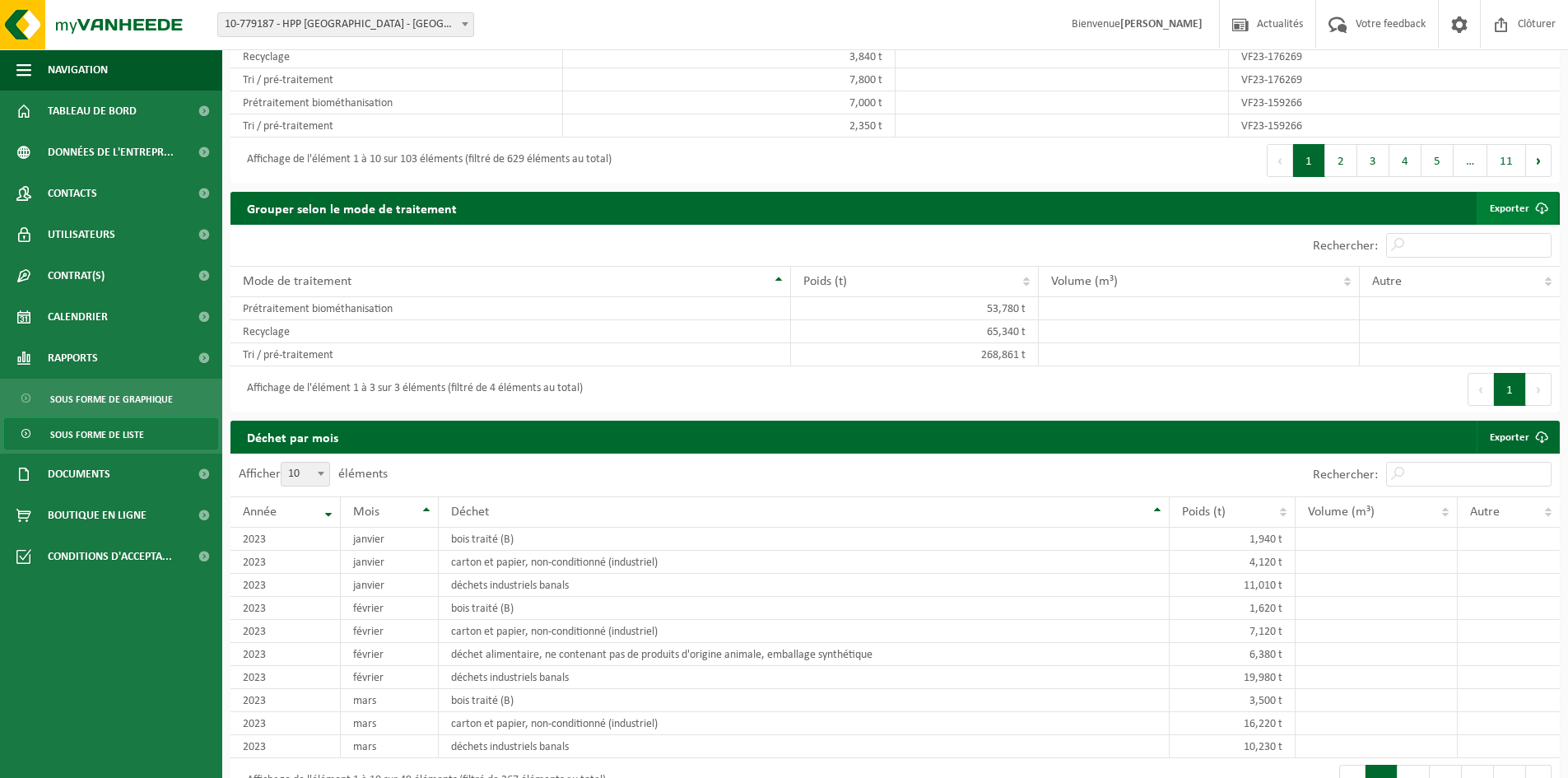
click at [1496, 211] on link "Exporter" at bounding box center [1518, 208] width 82 height 33
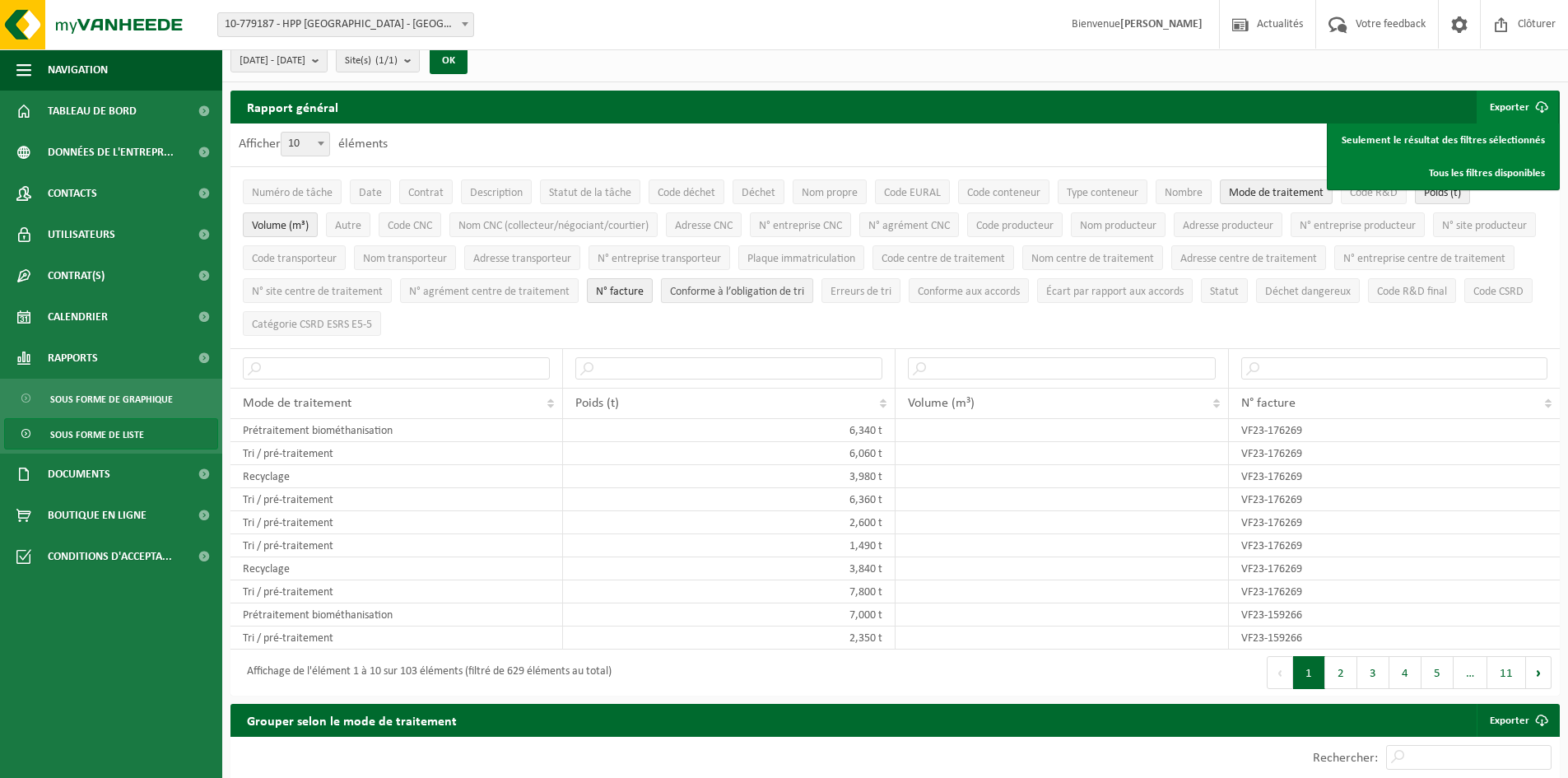
scroll to position [0, 0]
